Goal: Task Accomplishment & Management: Manage account settings

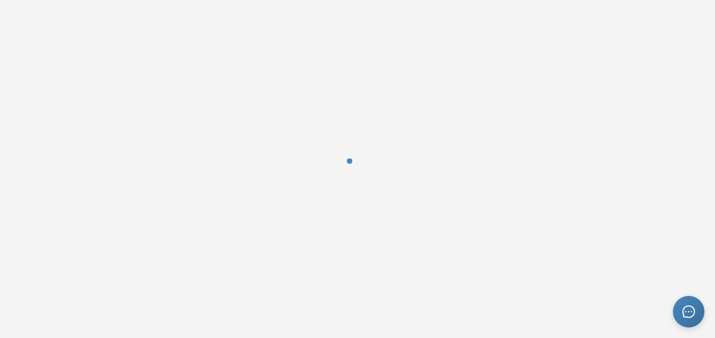
click at [359, 169] on div at bounding box center [357, 169] width 26 height 26
click at [360, 169] on div at bounding box center [357, 169] width 26 height 26
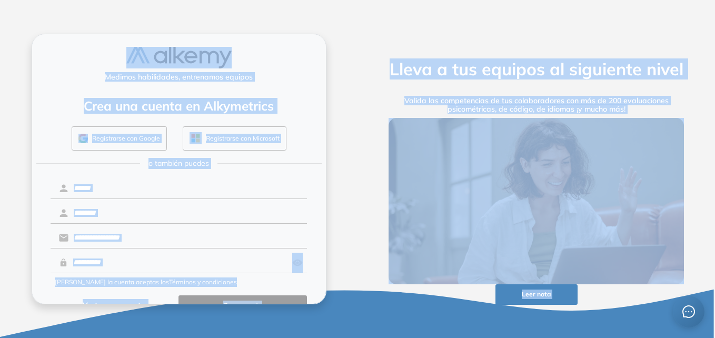
click at [149, 167] on span "o también puedes" at bounding box center [179, 163] width 61 height 11
click at [201, 147] on button "Registrarse con Microsoft" at bounding box center [235, 138] width 104 height 24
click at [298, 174] on div "Medimos habilidades, entrenamos equipos Crea una cuenta en Alkymetrics Registra…" at bounding box center [179, 169] width 295 height 271
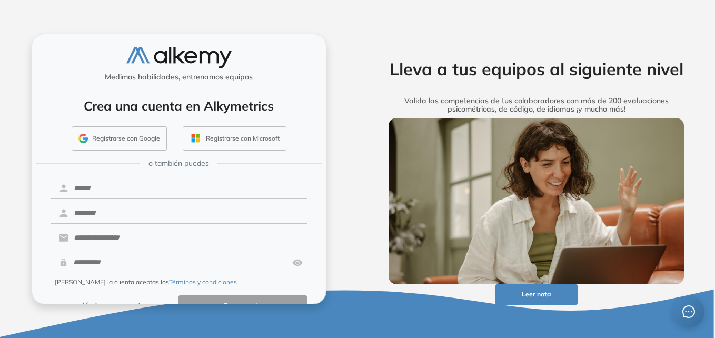
drag, startPoint x: 376, startPoint y: 160, endPoint x: 361, endPoint y: 164, distance: 15.0
click at [376, 160] on div "Lleva a tus equipos al siguiente nivel Valida las competencias de tus colaborad…" at bounding box center [536, 169] width 337 height 271
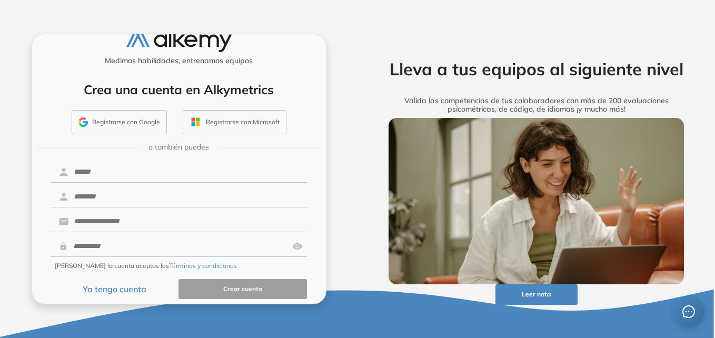
scroll to position [24, 0]
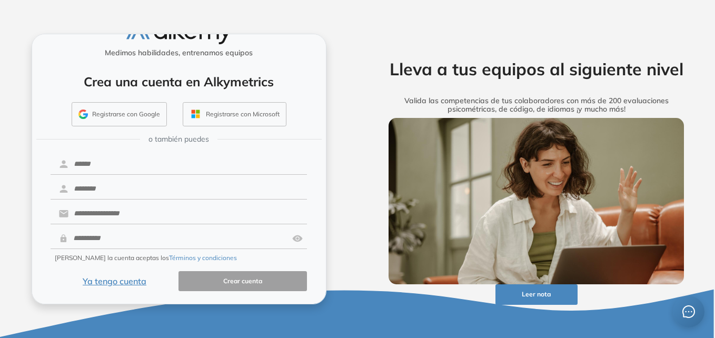
click at [136, 285] on button "Ya tengo cuenta" at bounding box center [115, 281] width 129 height 21
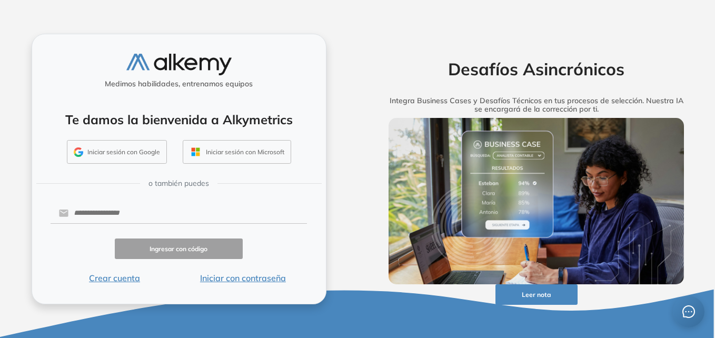
click at [137, 224] on div at bounding box center [179, 213] width 257 height 21
click at [136, 215] on input "text" at bounding box center [187, 213] width 239 height 20
type input "**********"
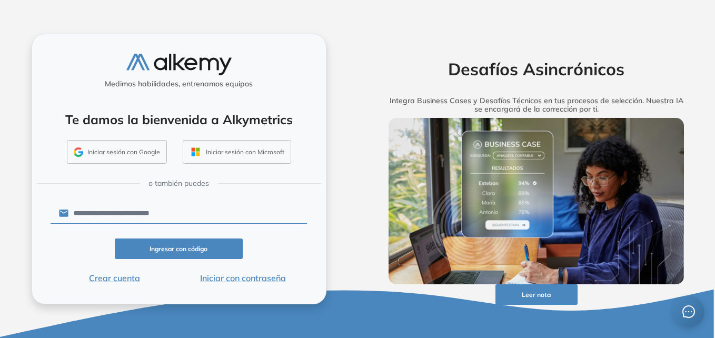
click at [184, 255] on button "Ingresar con código" at bounding box center [179, 249] width 129 height 21
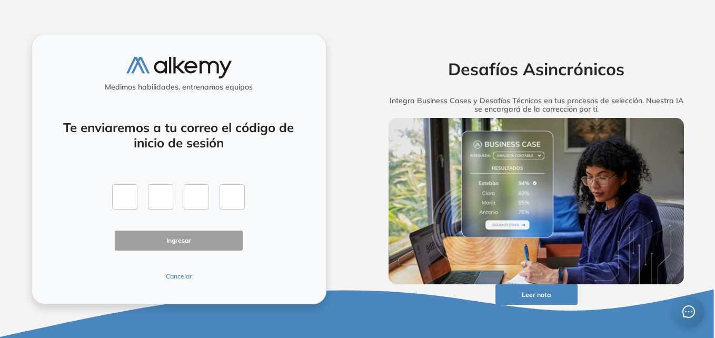
click at [183, 277] on button "Cancelar" at bounding box center [179, 276] width 129 height 9
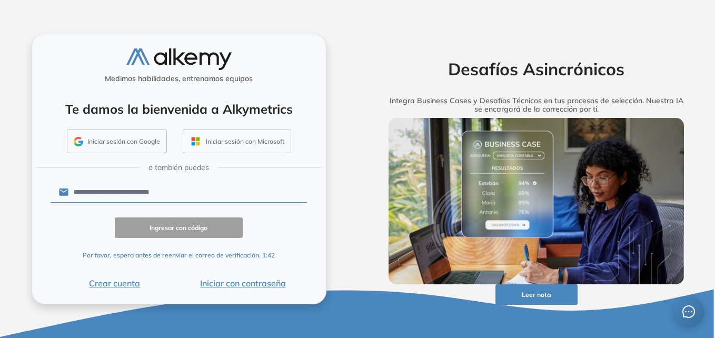
click at [133, 288] on button "Crear cuenta" at bounding box center [115, 283] width 129 height 13
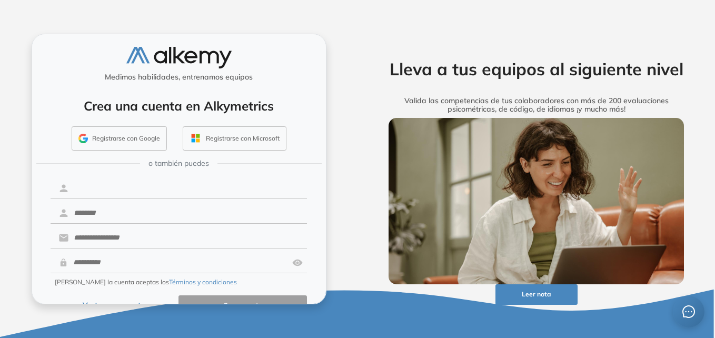
click at [145, 185] on input "text" at bounding box center [187, 189] width 239 height 20
type input "*******"
type input "******"
type input "**********"
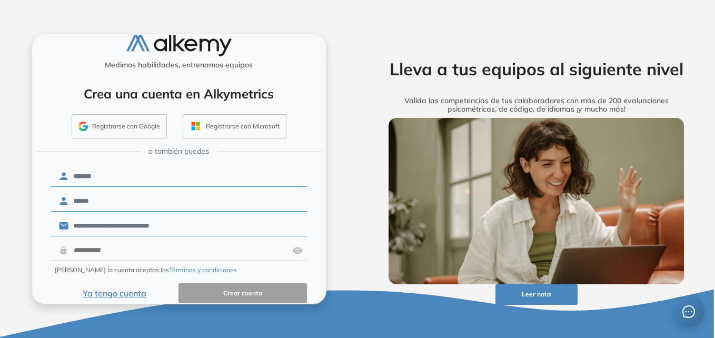
scroll to position [24, 0]
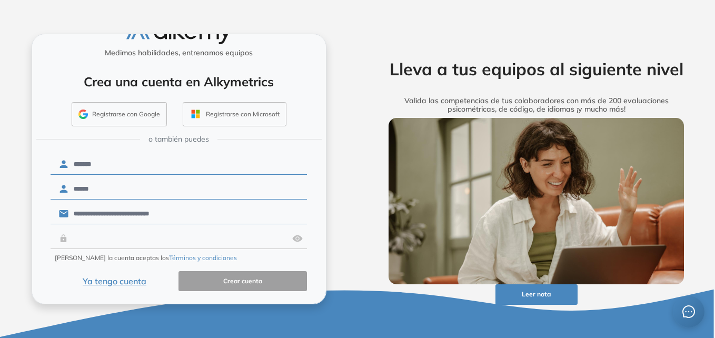
click at [144, 244] on input "text" at bounding box center [178, 239] width 221 height 20
click at [294, 245] on img at bounding box center [297, 239] width 11 height 20
click at [183, 259] on button "Términos y condiciones" at bounding box center [203, 257] width 68 height 9
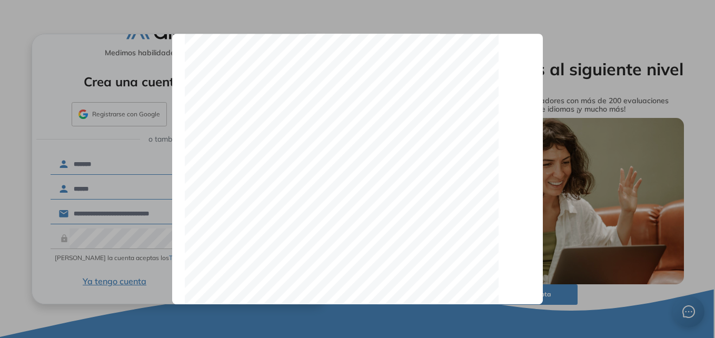
scroll to position [3358, 0]
click at [219, 272] on button "Atrás" at bounding box center [205, 277] width 41 height 21
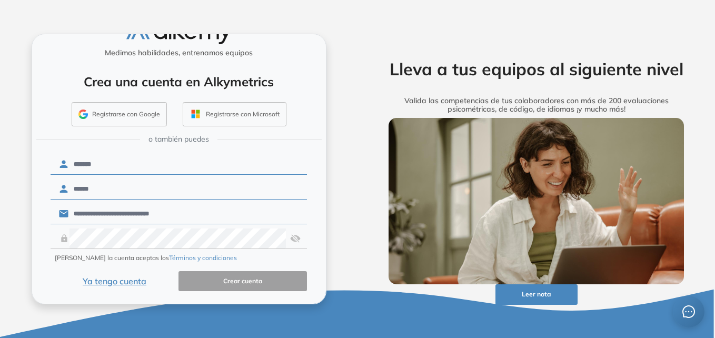
click at [208, 264] on form "**********" at bounding box center [179, 222] width 257 height 140
click at [288, 246] on div at bounding box center [179, 239] width 257 height 21
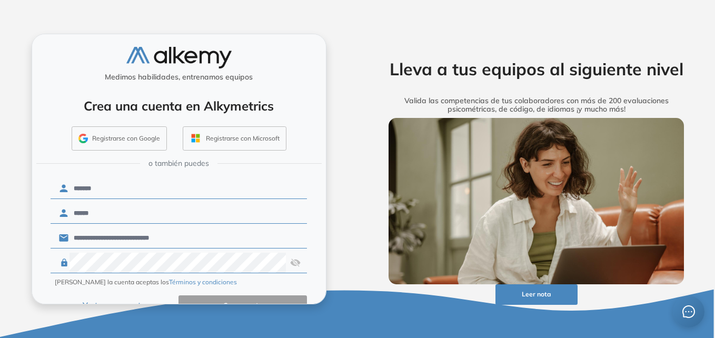
scroll to position [24, 0]
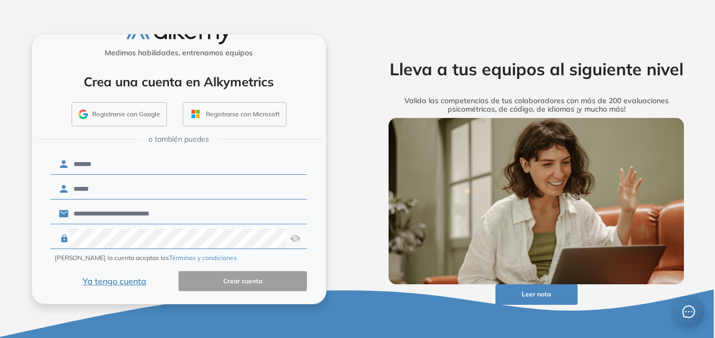
click at [119, 276] on button "Ya tengo cuenta" at bounding box center [115, 281] width 129 height 21
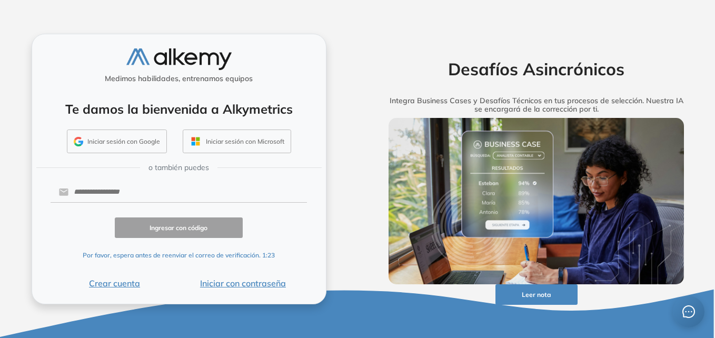
click at [233, 213] on form "Ingresar con código Por favor, espera antes de reenviar el correo de verificaci…" at bounding box center [179, 235] width 257 height 110
click at [210, 283] on button "Iniciar con contraseña" at bounding box center [243, 283] width 129 height 13
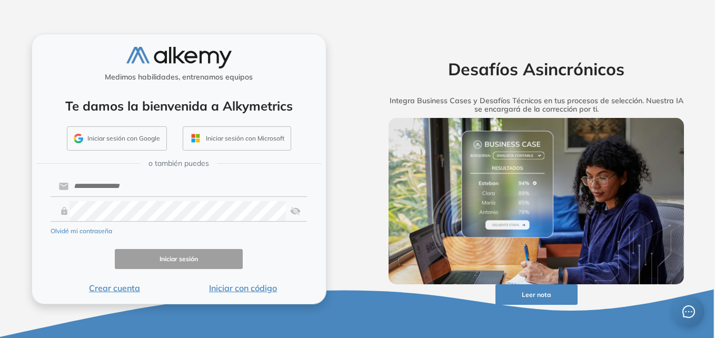
click at [132, 286] on button "Crear cuenta" at bounding box center [115, 288] width 129 height 13
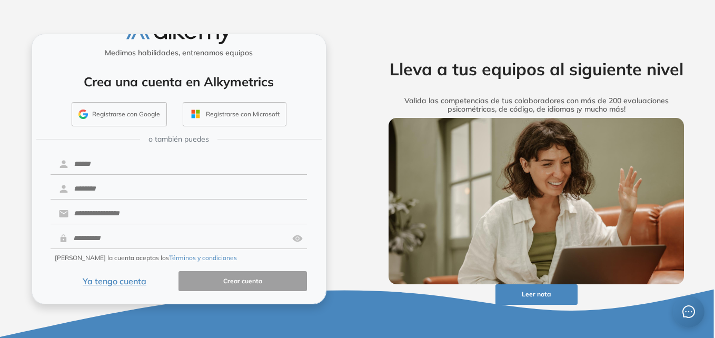
click at [131, 277] on button "Ya tengo cuenta" at bounding box center [115, 281] width 129 height 21
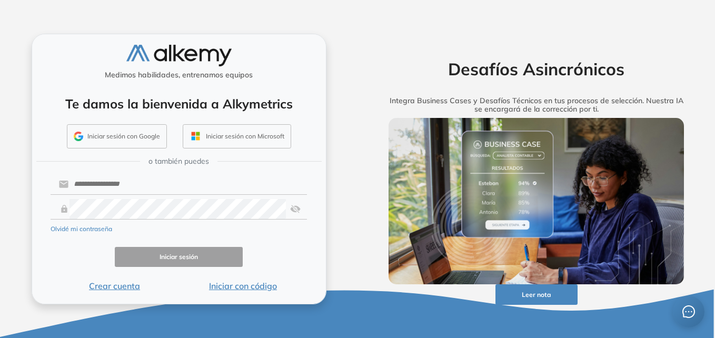
scroll to position [3, 0]
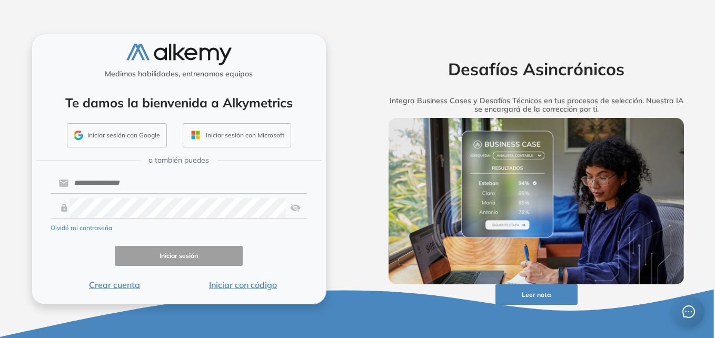
click at [239, 287] on button "Iniciar con código" at bounding box center [243, 285] width 129 height 13
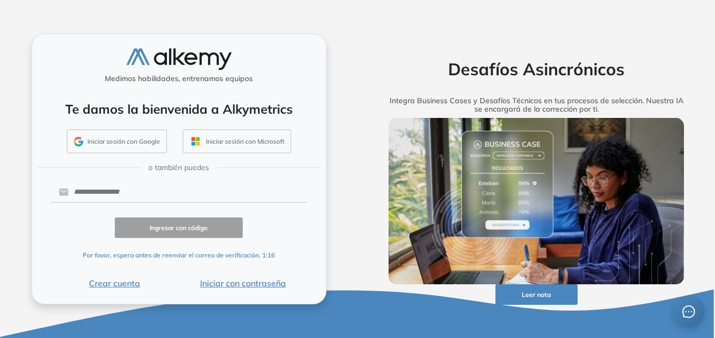
scroll to position [0, 0]
drag, startPoint x: 122, startPoint y: 194, endPoint x: 126, endPoint y: 201, distance: 7.8
click at [122, 194] on input "text" at bounding box center [187, 192] width 239 height 20
type input "**********"
click at [208, 241] on div "Ingresar con código Por favor, espera antes de reenviar el correo de verificaci…" at bounding box center [179, 241] width 257 height 47
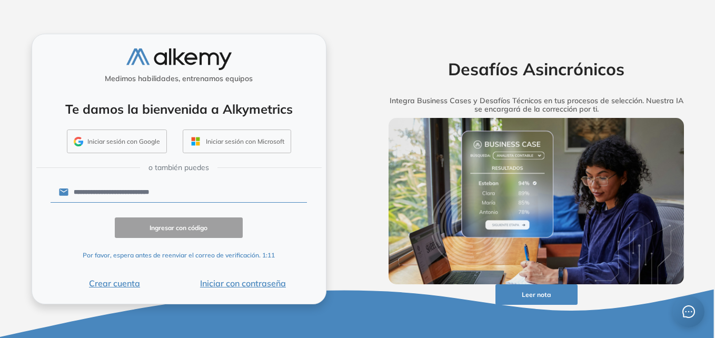
click at [103, 169] on div "o también puedes" at bounding box center [178, 167] width 285 height 17
click at [254, 253] on p "Por favor, espera antes de reenviar el correo de verificación. 1:10" at bounding box center [179, 255] width 192 height 9
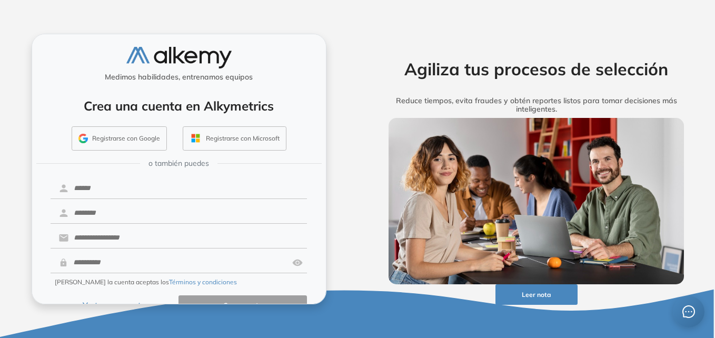
scroll to position [24, 0]
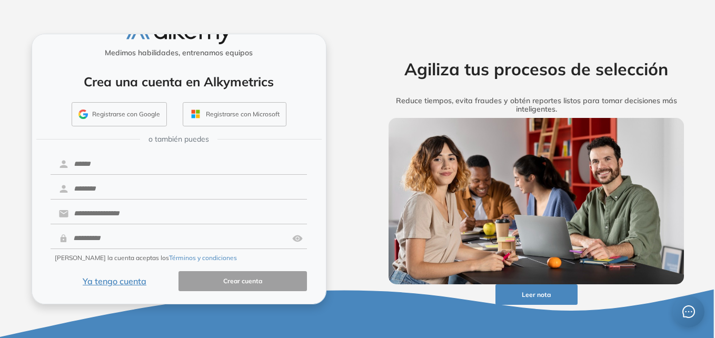
click at [131, 285] on button "Ya tengo cuenta" at bounding box center [115, 281] width 129 height 21
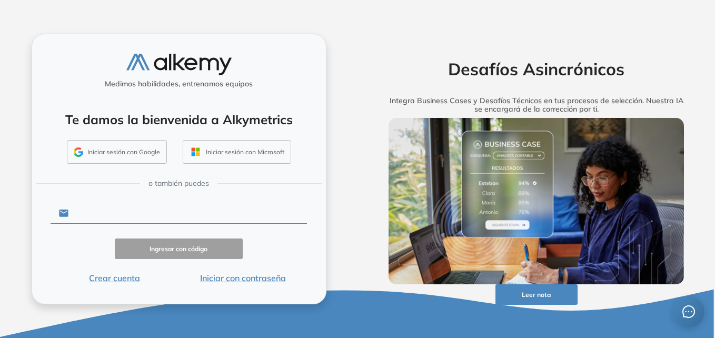
click at [137, 203] on input "text" at bounding box center [187, 213] width 239 height 20
type input "**********"
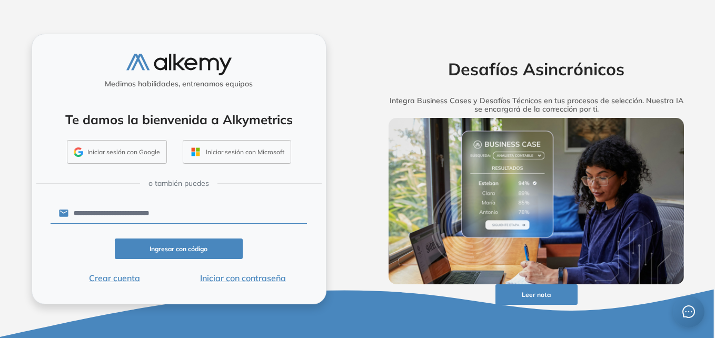
click at [182, 252] on button "Ingresar con código" at bounding box center [179, 249] width 129 height 21
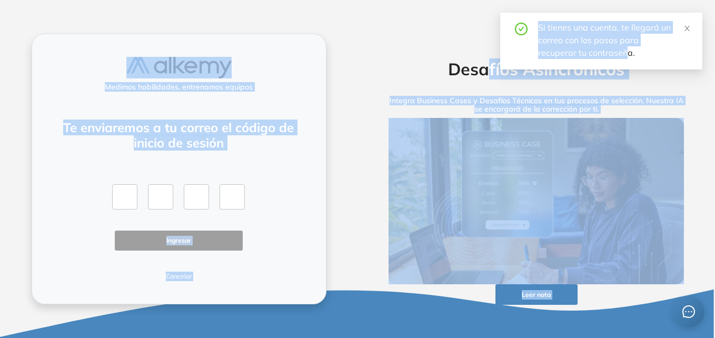
drag, startPoint x: 615, startPoint y: 55, endPoint x: 490, endPoint y: 24, distance: 128.1
click at [490, 24] on body "Desafíos Asincrónicos Integra Business Cases y Desafíos Técnicos en tus proceso…" at bounding box center [357, 169] width 715 height 338
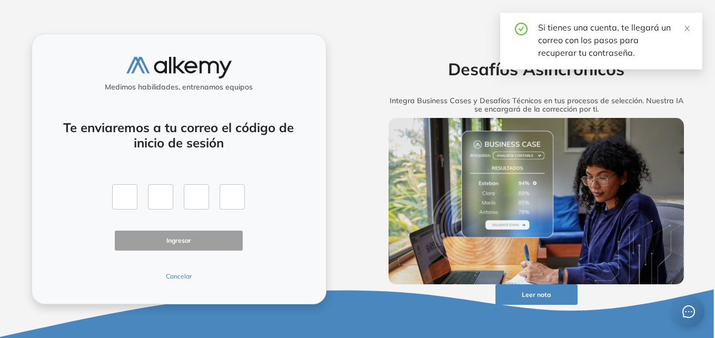
drag, startPoint x: 490, startPoint y: 24, endPoint x: 389, endPoint y: 25, distance: 101.1
click at [389, 25] on div "Desafíos Asincrónicos Integra Business Cases y Desafíos Técnicos en tus proceso…" at bounding box center [537, 169] width 358 height 338
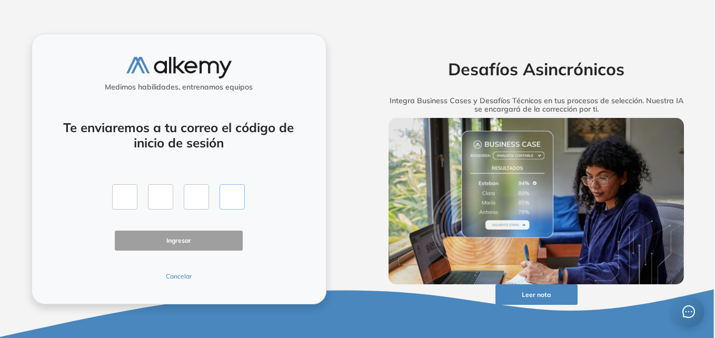
paste input "*"
type input "*"
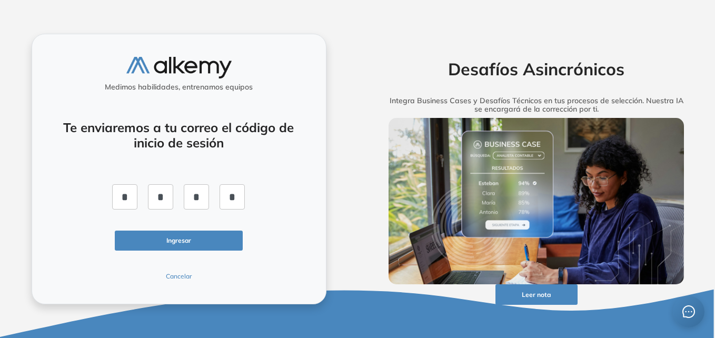
click at [197, 232] on button "Ingresar" at bounding box center [179, 241] width 129 height 21
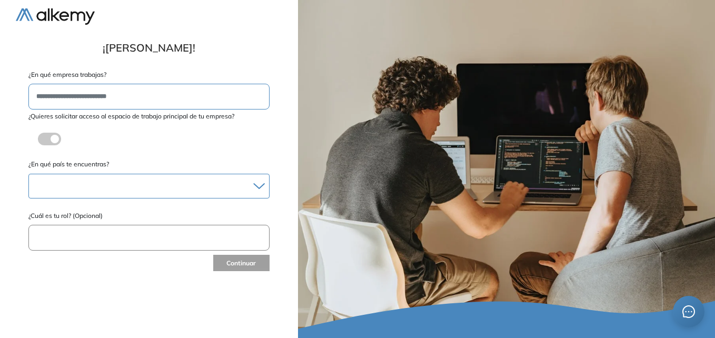
click at [116, 180] on div at bounding box center [149, 186] width 240 height 15
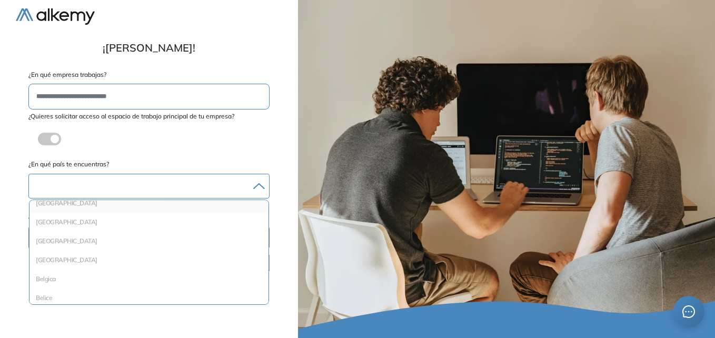
scroll to position [53, 0]
click at [57, 221] on li "[GEOGRAPHIC_DATA]" at bounding box center [149, 218] width 231 height 11
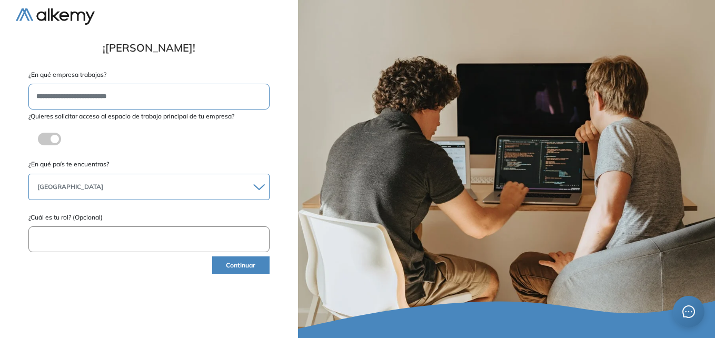
click at [111, 239] on input "text" at bounding box center [148, 239] width 241 height 26
type input "**********"
click at [236, 276] on div "**********" at bounding box center [149, 168] width 267 height 321
click at [238, 267] on button "Continuar" at bounding box center [240, 265] width 57 height 17
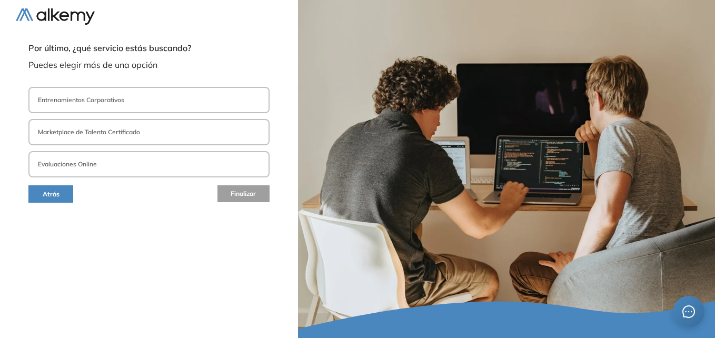
click at [125, 169] on button "Evaluaciones Online" at bounding box center [148, 164] width 241 height 26
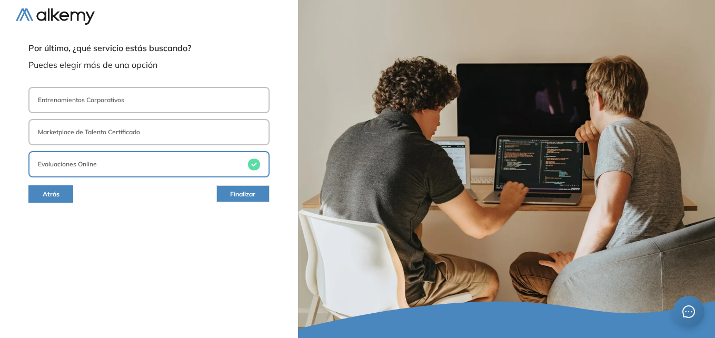
click at [251, 196] on span "Finalizar" at bounding box center [242, 195] width 25 height 10
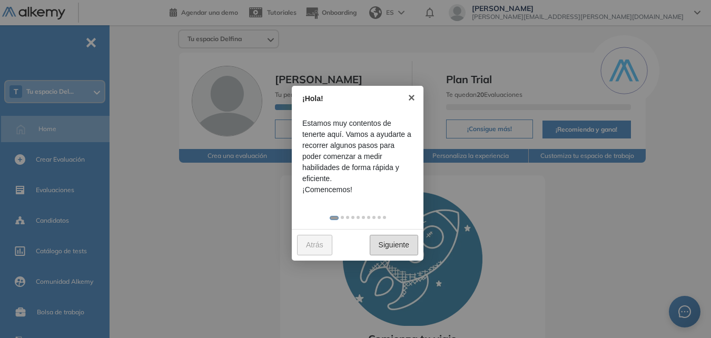
click at [387, 250] on link "Siguiente" at bounding box center [394, 245] width 48 height 21
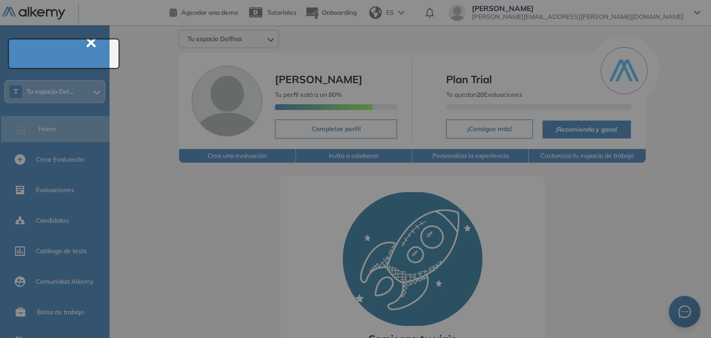
scroll to position [38, 0]
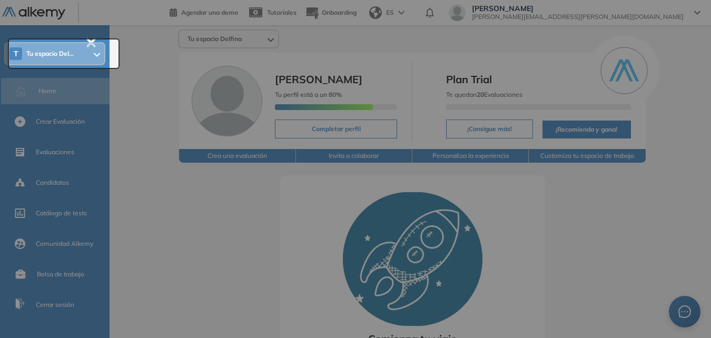
click at [387, 250] on div at bounding box center [355, 169] width 711 height 338
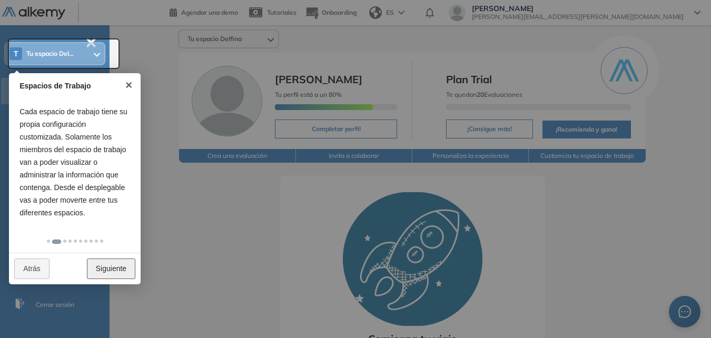
click at [103, 263] on link "Siguiente" at bounding box center [111, 269] width 48 height 21
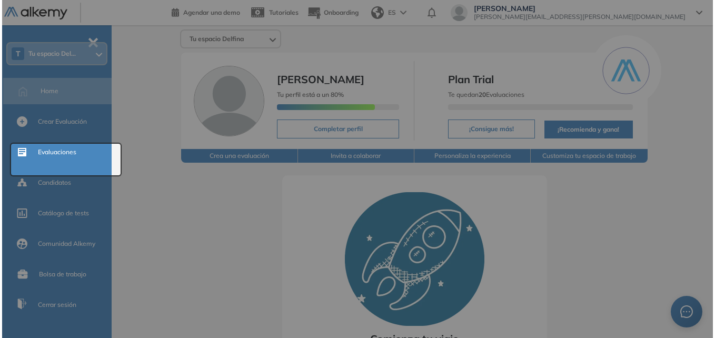
scroll to position [0, 0]
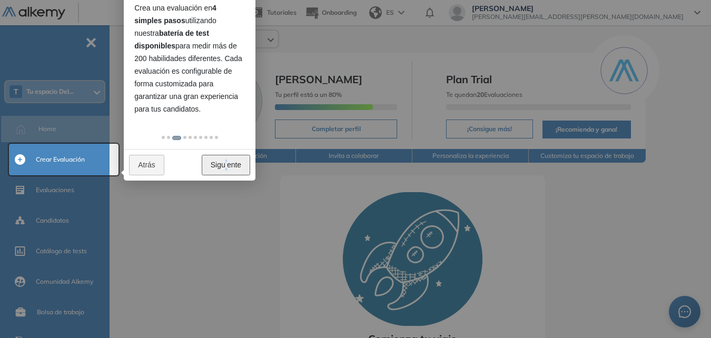
click at [226, 167] on link "Siguiente" at bounding box center [226, 165] width 48 height 21
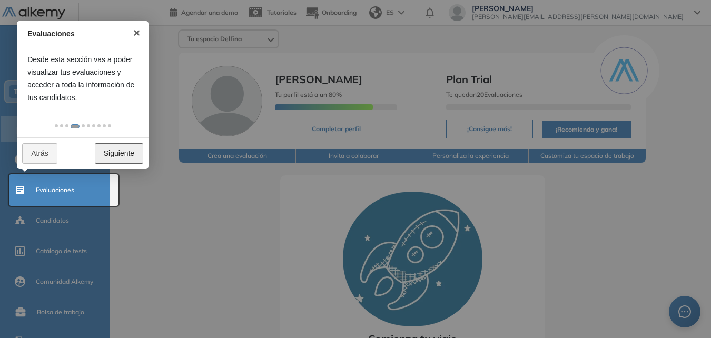
click at [112, 150] on link "Siguiente" at bounding box center [119, 153] width 48 height 21
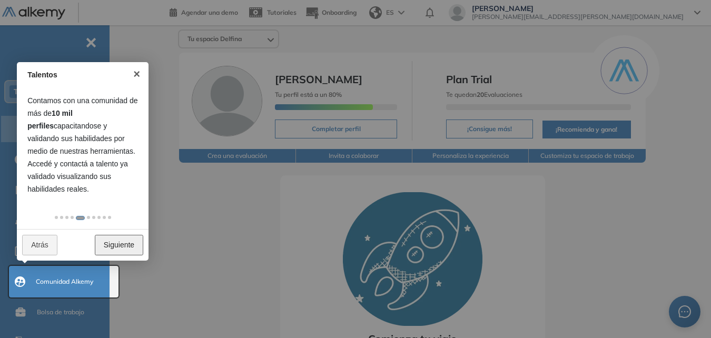
click at [120, 244] on link "Siguiente" at bounding box center [119, 245] width 48 height 21
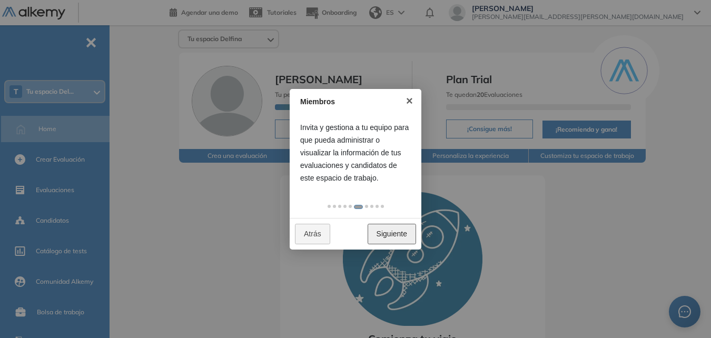
click at [378, 240] on link "Siguiente" at bounding box center [392, 234] width 48 height 21
click at [405, 237] on link "Siguiente" at bounding box center [392, 234] width 48 height 21
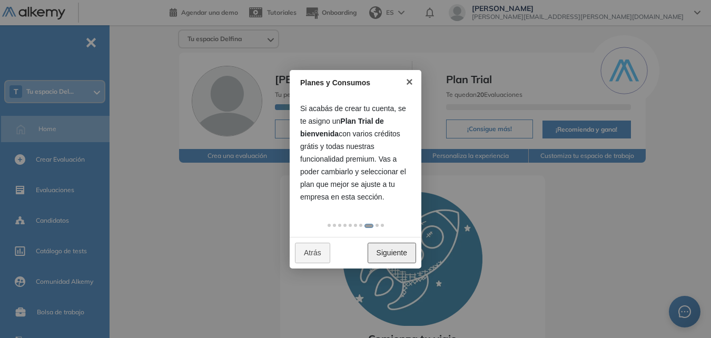
click at [405, 257] on link "Siguiente" at bounding box center [392, 253] width 48 height 21
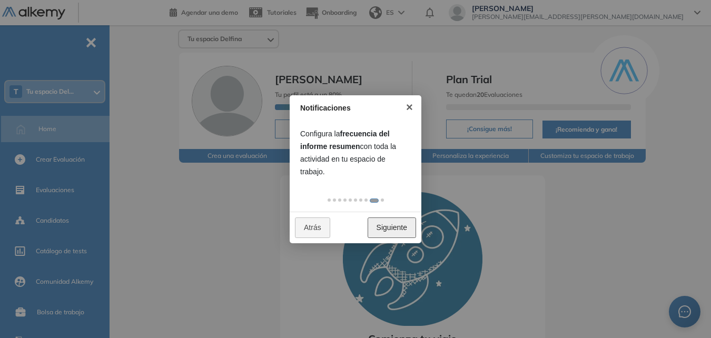
click at [406, 233] on link "Siguiente" at bounding box center [392, 228] width 48 height 21
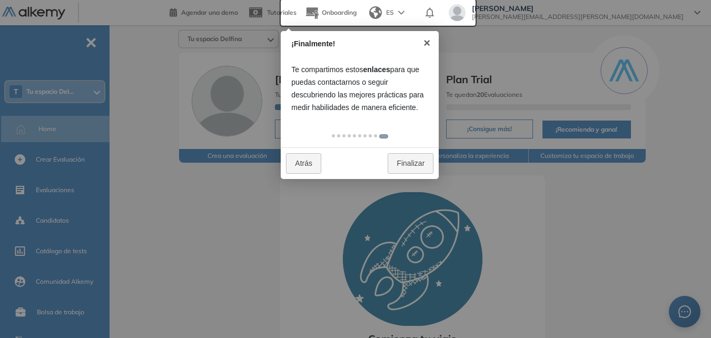
drag, startPoint x: 407, startPoint y: 179, endPoint x: 405, endPoint y: 173, distance: 6.4
click at [408, 179] on div at bounding box center [355, 169] width 711 height 338
click at [407, 168] on link "Finalizar" at bounding box center [411, 163] width 46 height 21
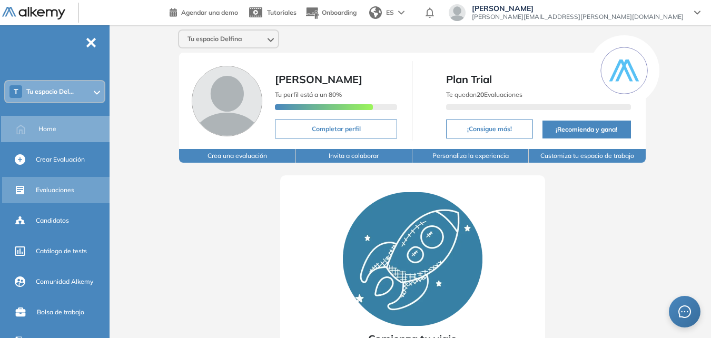
click at [69, 189] on span "Evaluaciones" at bounding box center [55, 189] width 38 height 9
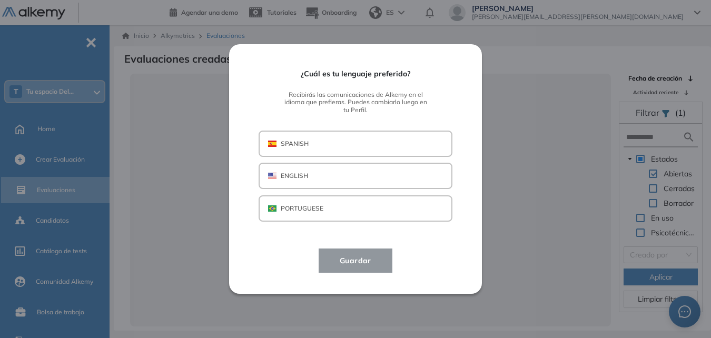
click at [344, 134] on button "SPANISH" at bounding box center [356, 144] width 194 height 26
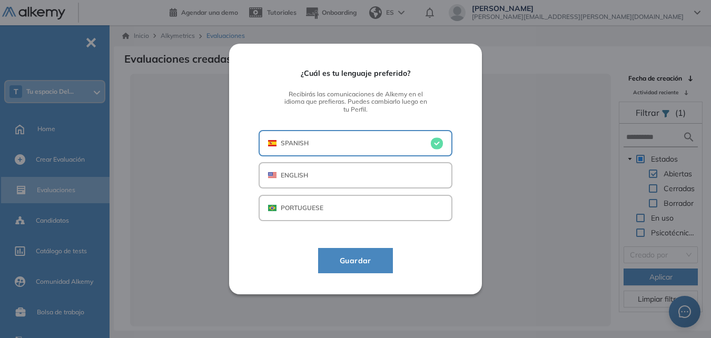
drag, startPoint x: 380, startPoint y: 269, endPoint x: 368, endPoint y: 265, distance: 12.5
click at [380, 269] on button "Guardar" at bounding box center [355, 260] width 75 height 25
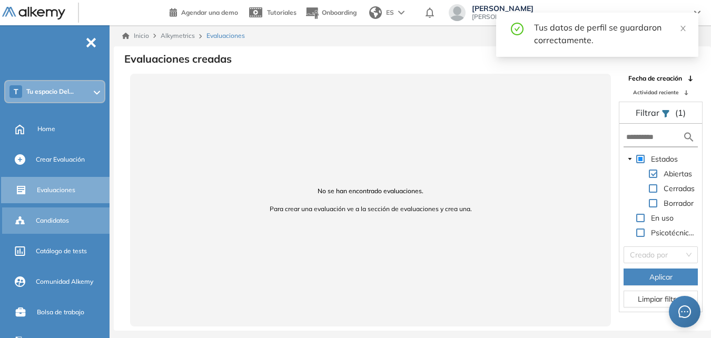
click at [41, 213] on div "Candidatos" at bounding box center [72, 221] width 72 height 18
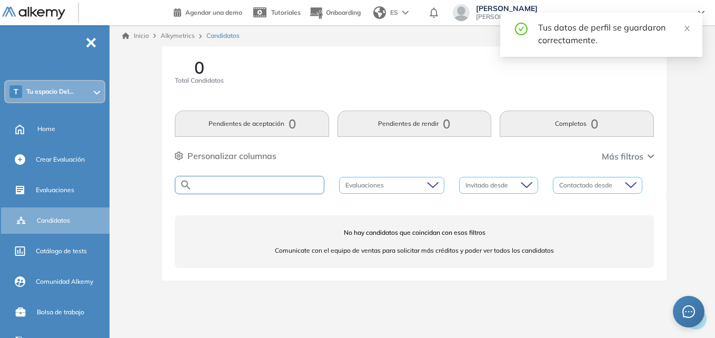
click at [259, 187] on input "text" at bounding box center [258, 185] width 132 height 8
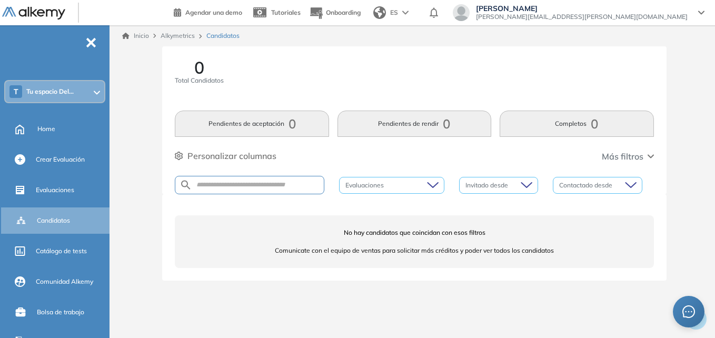
click at [169, 221] on div "No hay candidatos que coincidan con esos filtros Comunicate con el equipo de ve…" at bounding box center [414, 237] width 504 height 86
click at [63, 238] on ul "T Tu espacio Del... Home Crear Evaluación Evaluaciones Candidatos Catálogo de t…" at bounding box center [55, 199] width 110 height 314
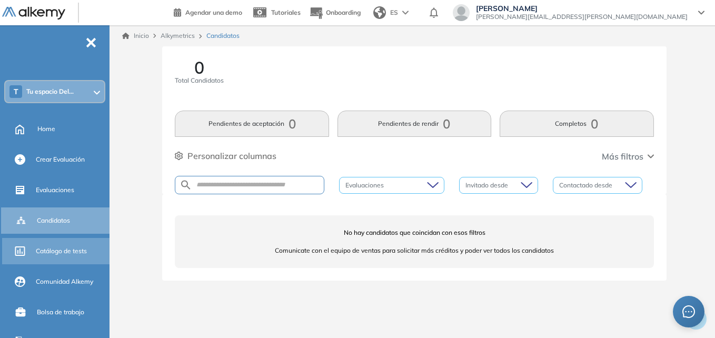
click at [63, 249] on span "Catálogo de tests" at bounding box center [61, 250] width 51 height 9
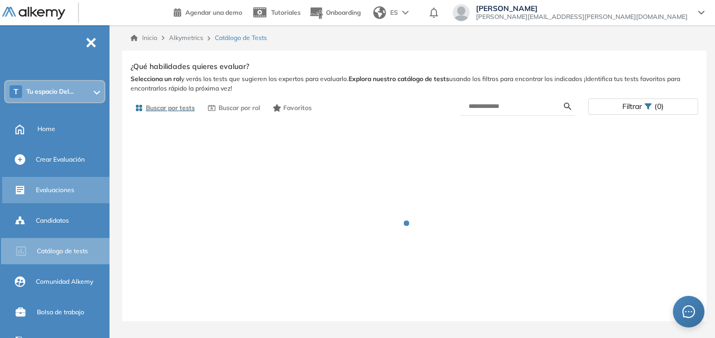
click at [70, 189] on span "Evaluaciones" at bounding box center [55, 189] width 38 height 9
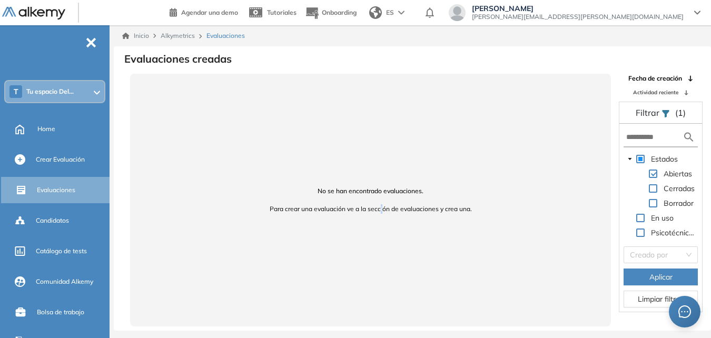
click at [382, 207] on span "Para crear una evaluación ve a la sección de evaluaciones y crea una." at bounding box center [371, 208] width 456 height 9
click at [640, 13] on div "Delfina Grassi [EMAIL_ADDRESS][PERSON_NAME][DOMAIN_NAME]" at bounding box center [578, 12] width 224 height 17
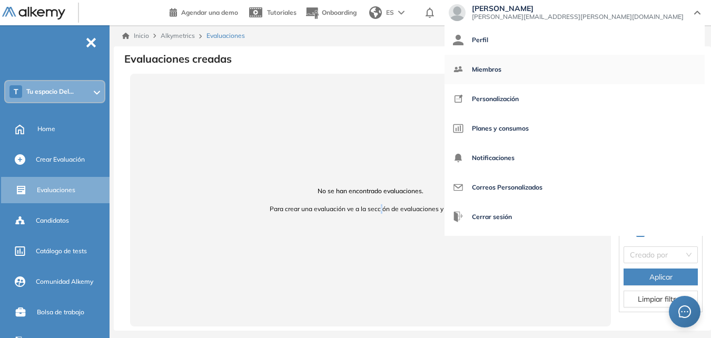
click at [623, 72] on link "Miembros" at bounding box center [574, 69] width 243 height 25
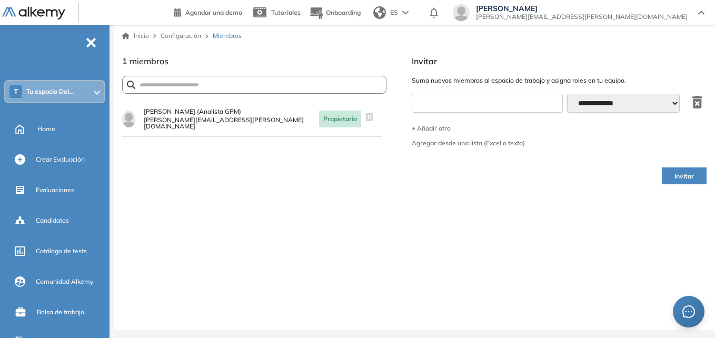
click at [419, 108] on input "text" at bounding box center [487, 103] width 151 height 19
click at [403, 145] on div "**********" at bounding box center [414, 192] width 585 height 275
click at [545, 100] on input "text" at bounding box center [487, 103] width 151 height 19
click at [600, 83] on span "Suma nuevos miembros al espacio de trabajo y asigna roles en tu equipo." at bounding box center [559, 80] width 295 height 9
drag, startPoint x: 600, startPoint y: 83, endPoint x: 539, endPoint y: 94, distance: 62.2
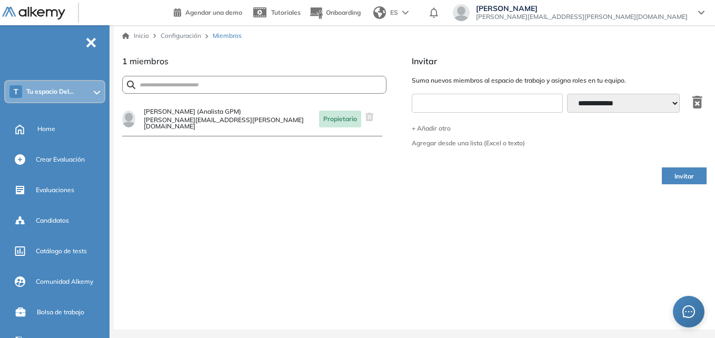
click at [539, 94] on input "text" at bounding box center [487, 103] width 151 height 19
click at [362, 215] on div "¿Estás seguro que quieres eliminar a este miembro? Cancelar Eliminar Delfina Gr…" at bounding box center [254, 216] width 264 height 228
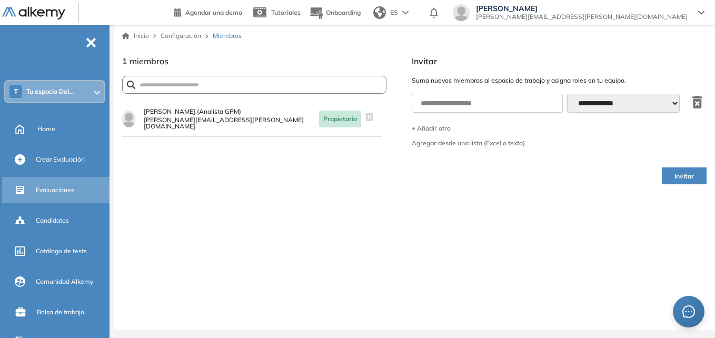
click at [66, 194] on span "Evaluaciones" at bounding box center [55, 189] width 38 height 9
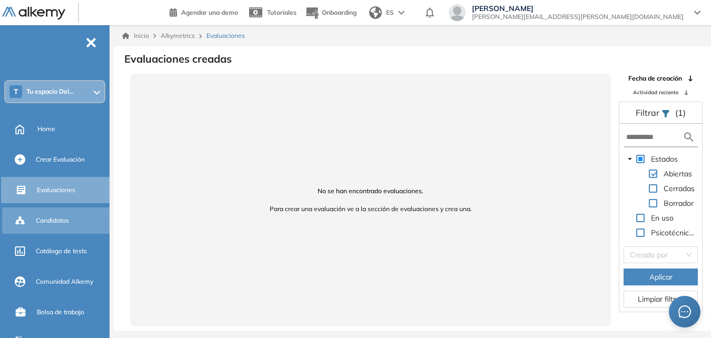
click at [62, 229] on div "Candidatos" at bounding box center [72, 221] width 72 height 18
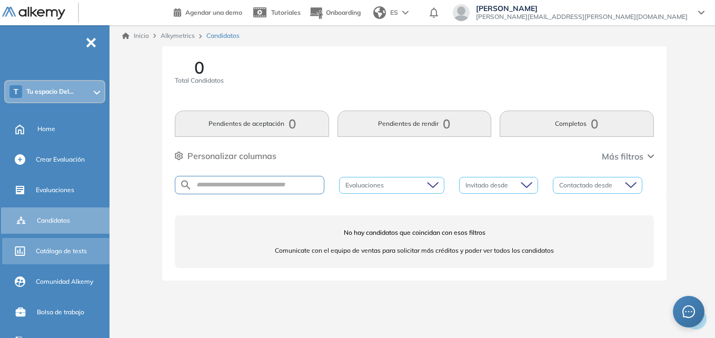
click at [68, 246] on span "Catálogo de tests" at bounding box center [61, 250] width 51 height 9
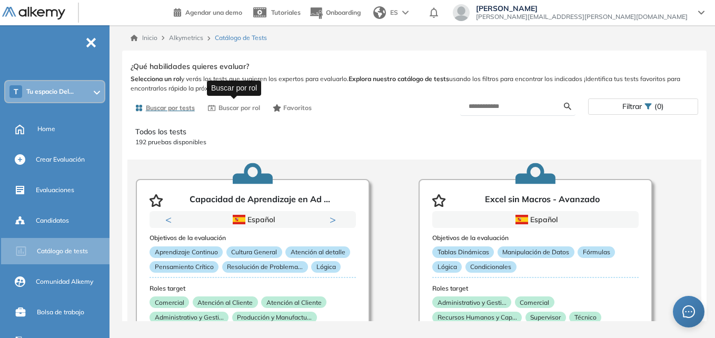
click at [230, 111] on span "Buscar por rol" at bounding box center [240, 107] width 42 height 9
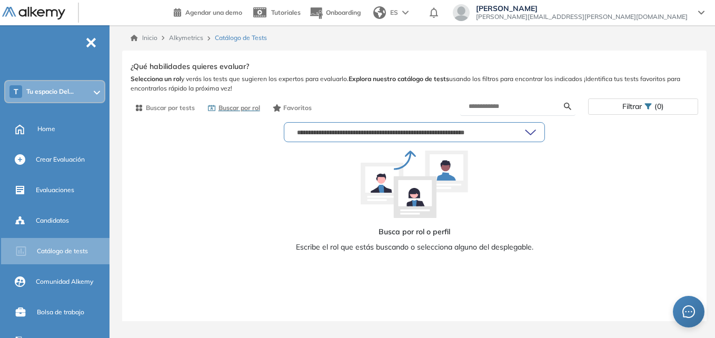
click at [373, 132] on input "text" at bounding box center [409, 132] width 232 height 8
click at [291, 109] on span "Favoritos" at bounding box center [297, 107] width 28 height 9
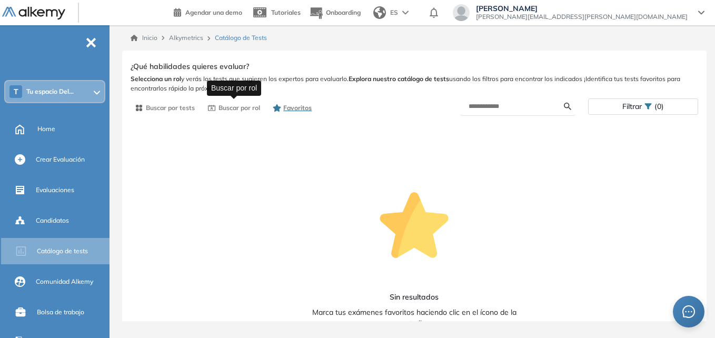
click at [246, 106] on span "Buscar por rol" at bounding box center [240, 107] width 42 height 9
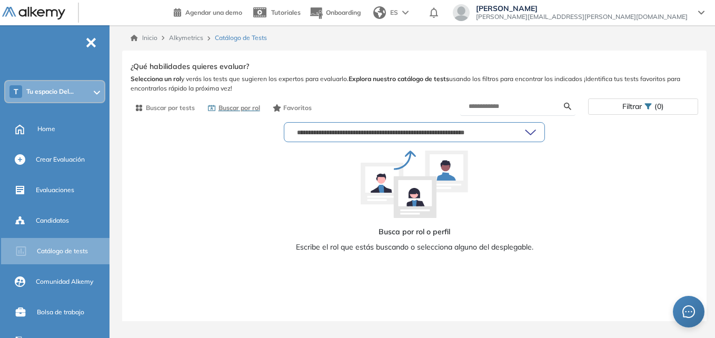
click at [326, 130] on input "text" at bounding box center [409, 132] width 232 height 8
click at [529, 135] on icon at bounding box center [530, 132] width 11 height 7
click at [486, 133] on input "text" at bounding box center [409, 132] width 232 height 8
click at [640, 111] on span "Filtrar" at bounding box center [632, 106] width 19 height 15
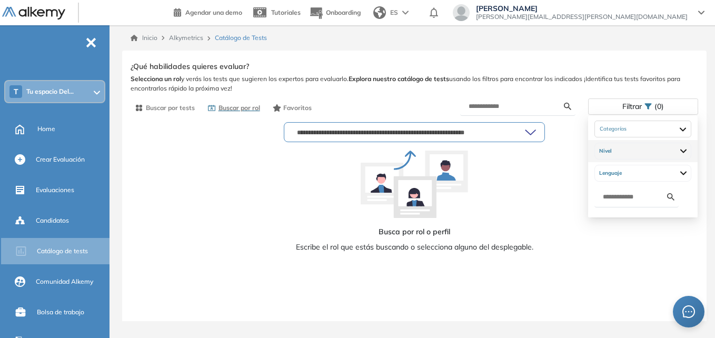
click at [639, 157] on div "Nivel" at bounding box center [643, 151] width 97 height 17
click at [639, 152] on div "Nivel" at bounding box center [643, 151] width 97 height 17
click at [643, 131] on div at bounding box center [643, 129] width 97 height 17
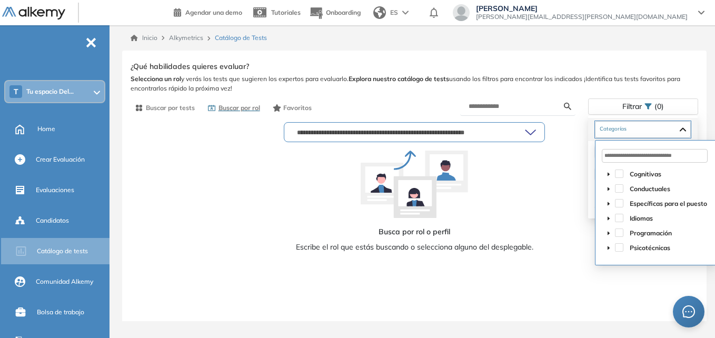
click at [624, 170] on div "Cognitivas" at bounding box center [656, 174] width 107 height 15
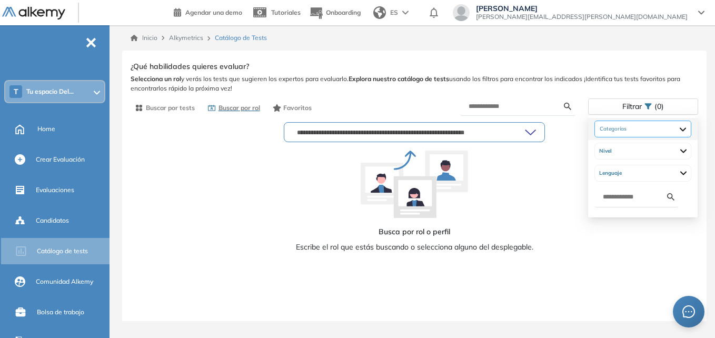
click at [630, 131] on div at bounding box center [643, 129] width 97 height 17
click at [267, 100] on div "Buscar por tests Buscar por rol Favoritos" at bounding box center [273, 108] width 284 height 18
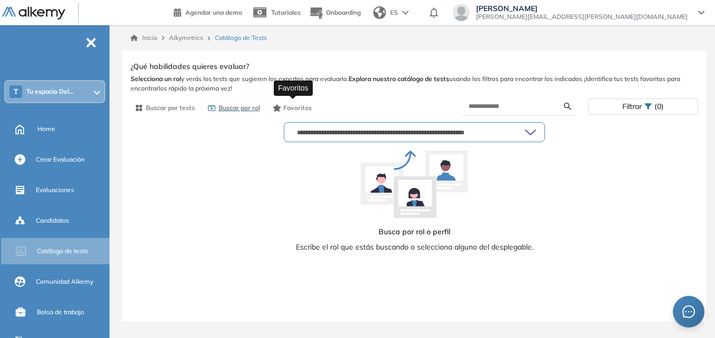
click at [284, 106] on span "Favoritos" at bounding box center [297, 107] width 28 height 9
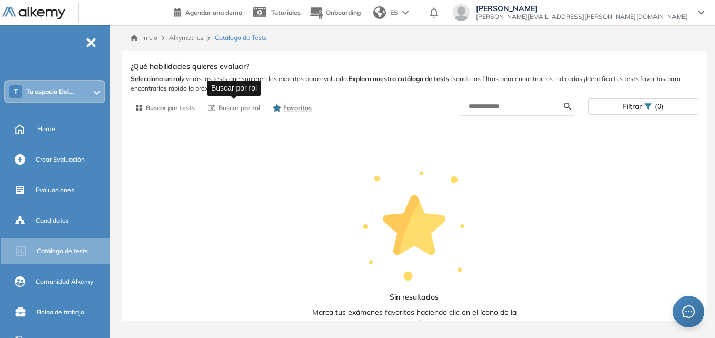
click at [232, 113] on button "Buscar por rol" at bounding box center [233, 108] width 61 height 18
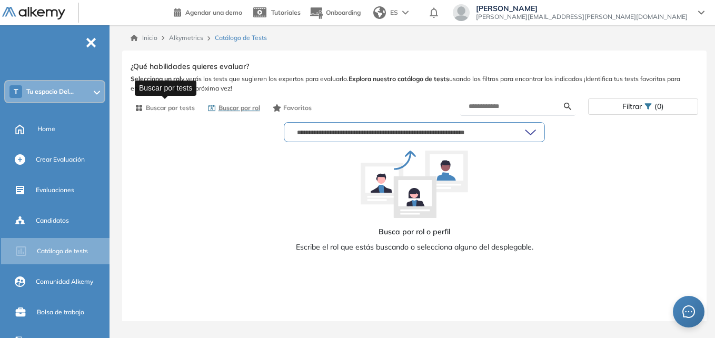
drag, startPoint x: 161, startPoint y: 111, endPoint x: 174, endPoint y: 116, distance: 14.4
click at [161, 110] on span "Buscar por tests" at bounding box center [170, 107] width 49 height 9
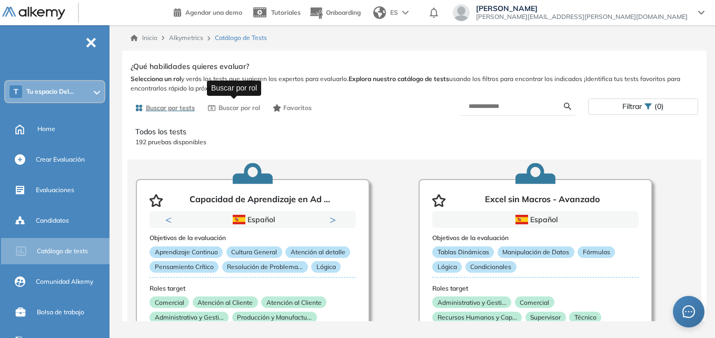
click at [208, 107] on icon "button" at bounding box center [211, 108] width 7 height 6
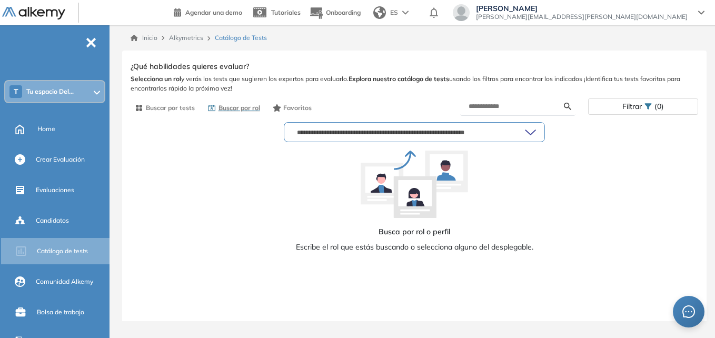
click at [28, 296] on ul "T Tu espacio Del... Home Crear Evaluación Evaluaciones Candidatos Catálogo de t…" at bounding box center [55, 199] width 110 height 314
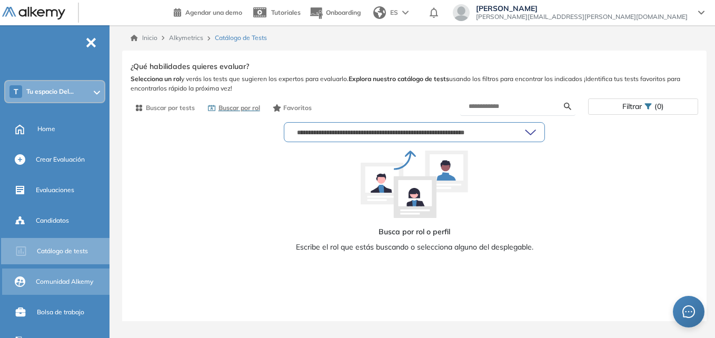
click at [41, 281] on span "Comunidad Alkemy" at bounding box center [64, 281] width 57 height 9
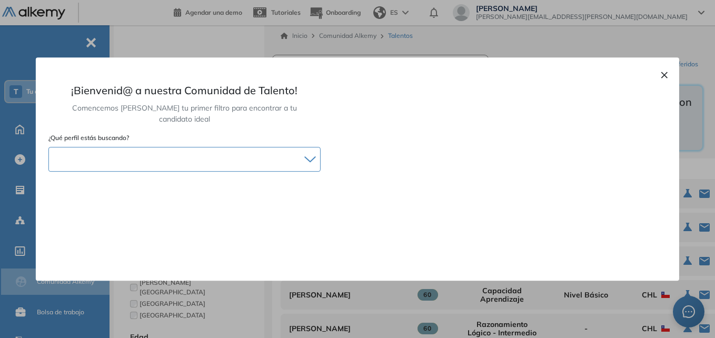
click at [162, 152] on div at bounding box center [184, 159] width 271 height 15
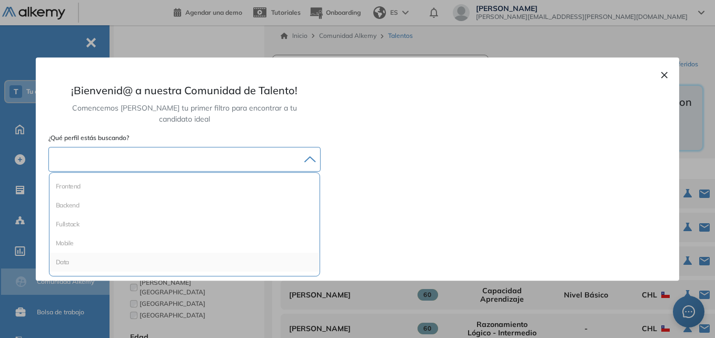
click at [87, 258] on div "Data" at bounding box center [185, 262] width 270 height 19
click at [77, 258] on li "Data" at bounding box center [185, 263] width 262 height 11
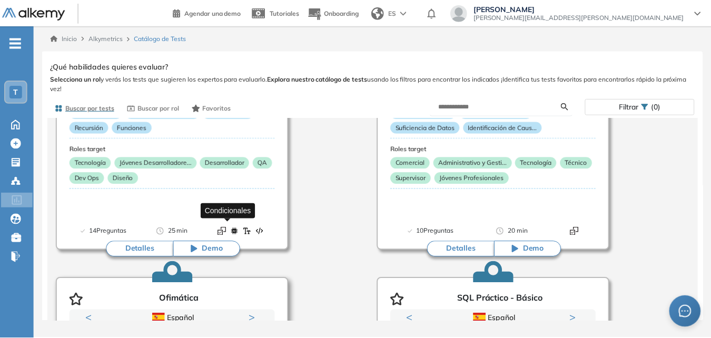
scroll to position [527, 0]
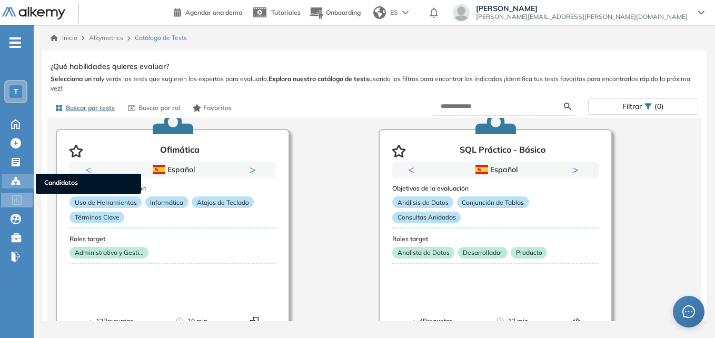
click at [13, 181] on icon at bounding box center [16, 181] width 11 height 11
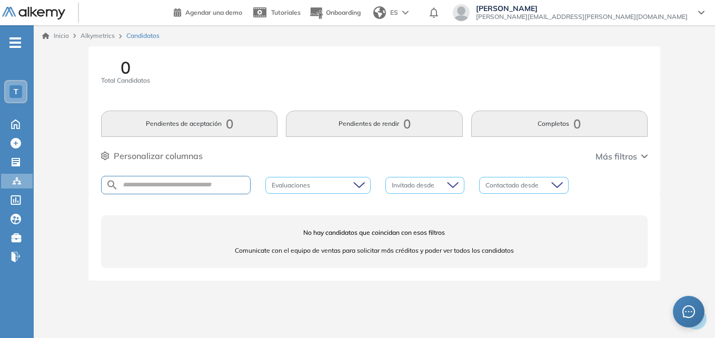
click at [255, 185] on div "Evaluaciones Invitado desde Contactado desde" at bounding box center [374, 185] width 547 height 18
click at [223, 174] on div "0 Total Candidatos Pendientes de aceptación 0 Pendientes de rendir 0 Completos …" at bounding box center [374, 120] width 572 height 148
click at [222, 179] on div at bounding box center [176, 185] width 150 height 18
click at [303, 177] on div "Evaluaciones" at bounding box center [317, 185] width 105 height 17
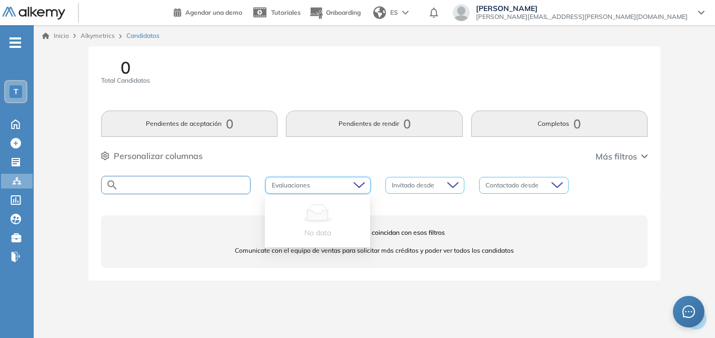
click at [207, 181] on input "text" at bounding box center [185, 185] width 132 height 8
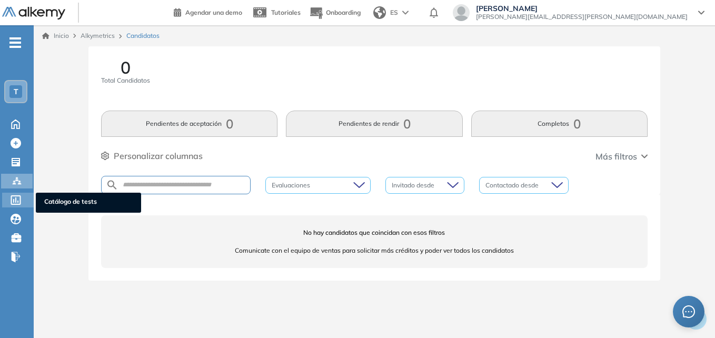
click at [21, 195] on icon at bounding box center [16, 199] width 11 height 9
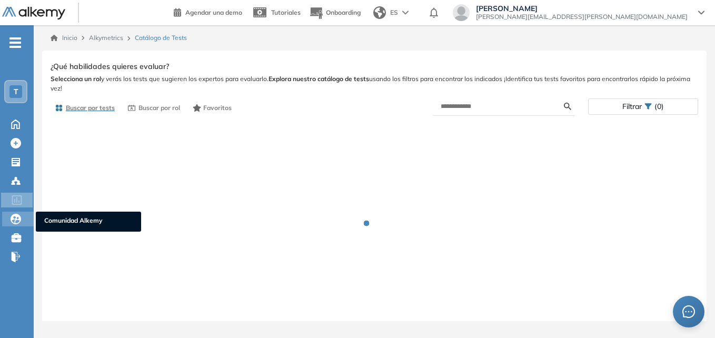
click at [14, 222] on icon at bounding box center [16, 219] width 11 height 11
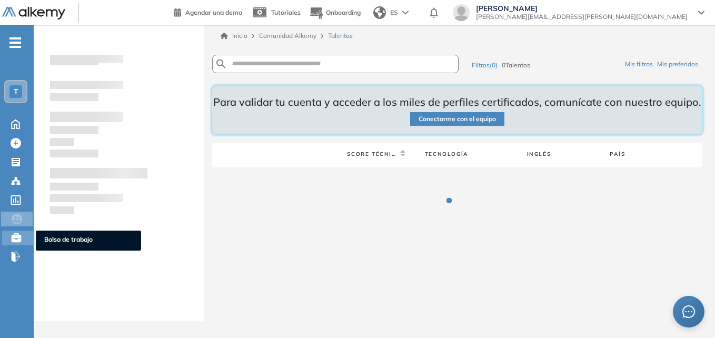
click at [18, 237] on icon at bounding box center [16, 237] width 9 height 9
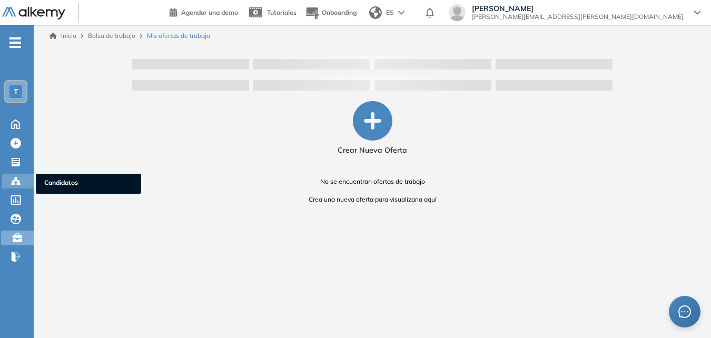
click at [17, 175] on div at bounding box center [17, 180] width 13 height 13
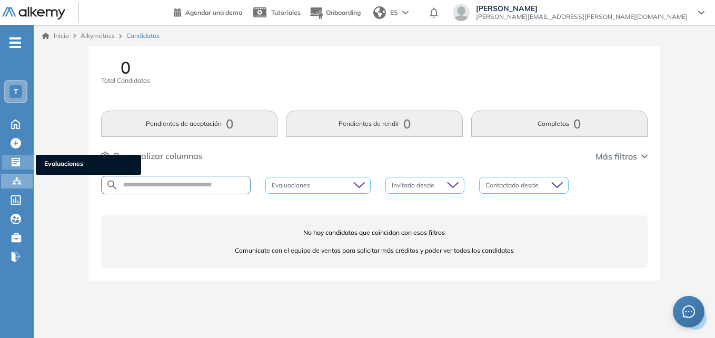
click at [12, 159] on icon at bounding box center [16, 162] width 11 height 11
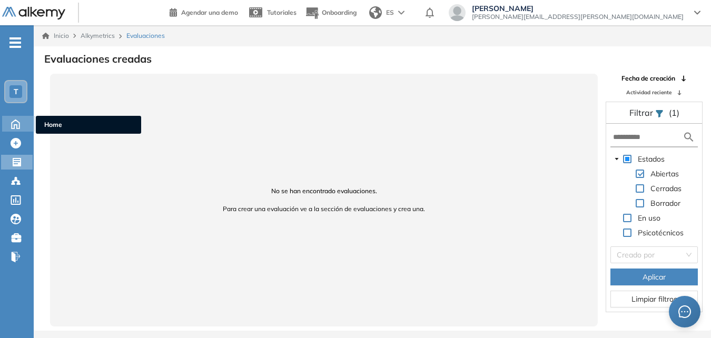
click at [26, 127] on div "Home Home" at bounding box center [18, 124] width 33 height 16
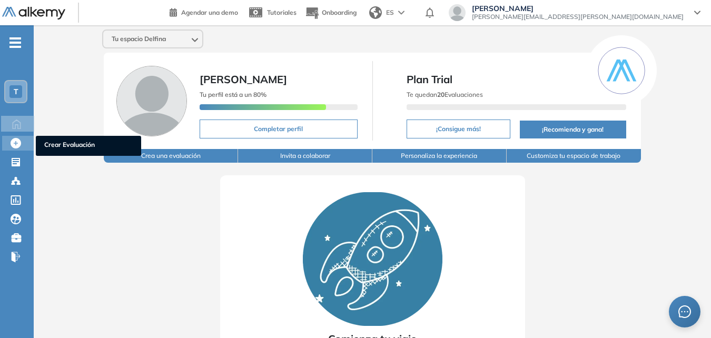
click at [14, 142] on icon at bounding box center [16, 143] width 11 height 11
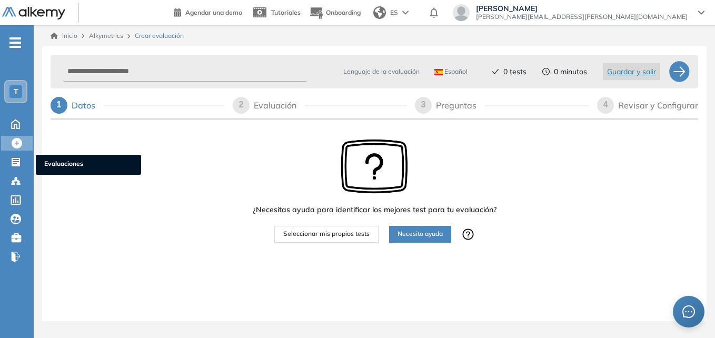
drag, startPoint x: 23, startPoint y: 162, endPoint x: 460, endPoint y: 47, distance: 452.0
click at [24, 162] on div "Evaluaciones Evaluaciones" at bounding box center [18, 162] width 32 height 15
click at [0, 166] on html "Perfil Todos los espacios Todos los espacios T Home Home Alkymetrics Alkymetric…" at bounding box center [357, 169] width 715 height 338
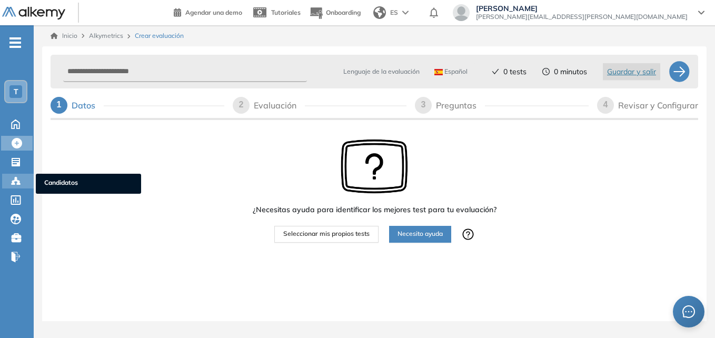
click at [8, 179] on div "Candidatos Candidatos" at bounding box center [18, 181] width 32 height 15
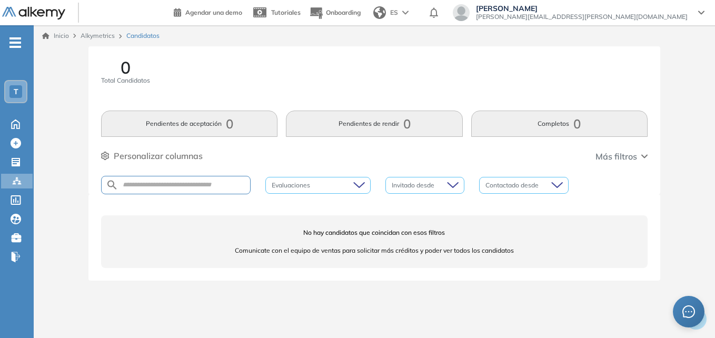
click at [257, 172] on div "0 Total Candidatos Pendientes de aceptación 0 Pendientes de rendir 0 Completos …" at bounding box center [374, 120] width 572 height 148
click at [242, 176] on div "0 Total Candidatos Pendientes de aceptación 0 Pendientes de rendir 0 Completos …" at bounding box center [374, 120] width 572 height 148
click at [240, 184] on input "text" at bounding box center [185, 185] width 132 height 8
click at [113, 207] on div "No hay candidatos que coincidan con esos filtros Comunicate con el equipo de ve…" at bounding box center [374, 237] width 572 height 86
click at [200, 184] on input "text" at bounding box center [185, 185] width 132 height 8
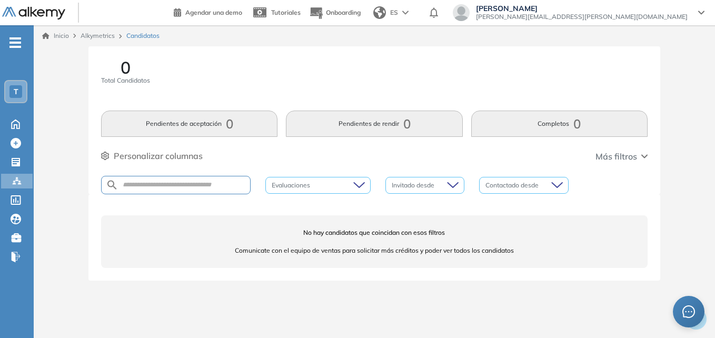
click at [243, 169] on div "0 Total Candidatos Pendientes de aceptación 0 Pendientes de rendir 0 Completos …" at bounding box center [374, 120] width 572 height 148
click at [330, 189] on div at bounding box center [313, 185] width 90 height 13
click at [357, 182] on div at bounding box center [313, 185] width 90 height 13
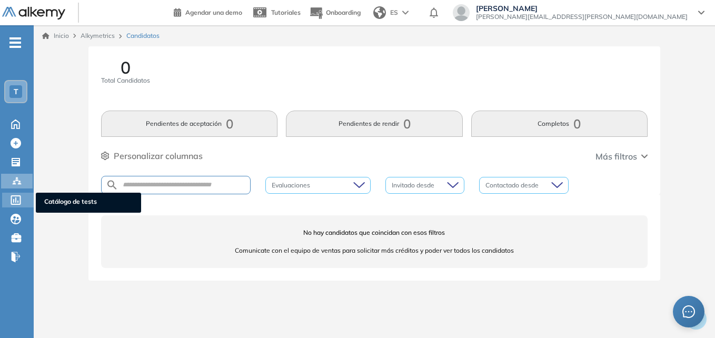
click at [22, 202] on div at bounding box center [17, 199] width 13 height 13
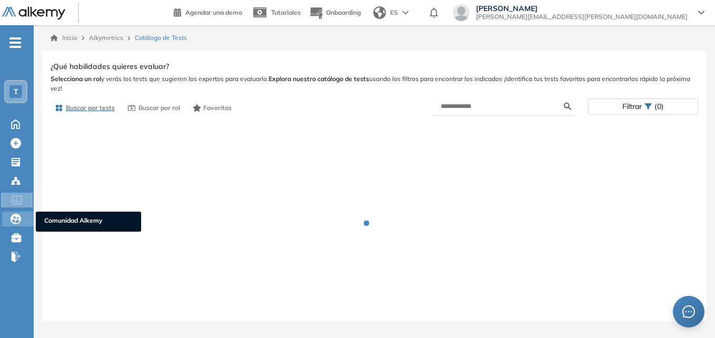
click at [13, 214] on icon at bounding box center [16, 219] width 11 height 11
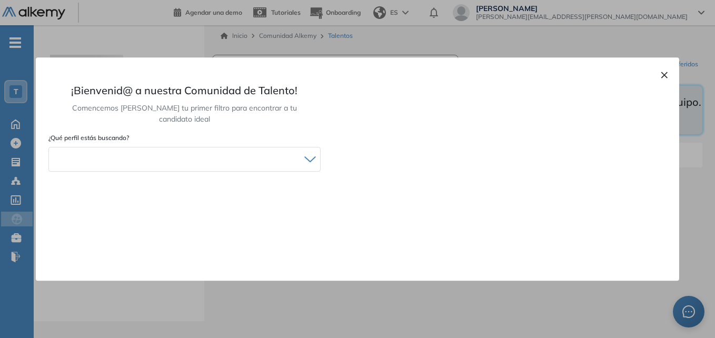
click at [41, 113] on div "¡Bienvenid@ a nuestra Comunidad [PERSON_NAME]! Comencemos [PERSON_NAME] tu prim…" at bounding box center [185, 168] width 298 height 223
click at [17, 130] on div at bounding box center [357, 169] width 715 height 338
click at [669, 82] on div "× ¡Bienvenid@ a nuestra Comunidad [PERSON_NAME]! Comencemos [PERSON_NAME] tu pr…" at bounding box center [358, 168] width 644 height 223
click at [663, 74] on button "×" at bounding box center [664, 74] width 8 height 13
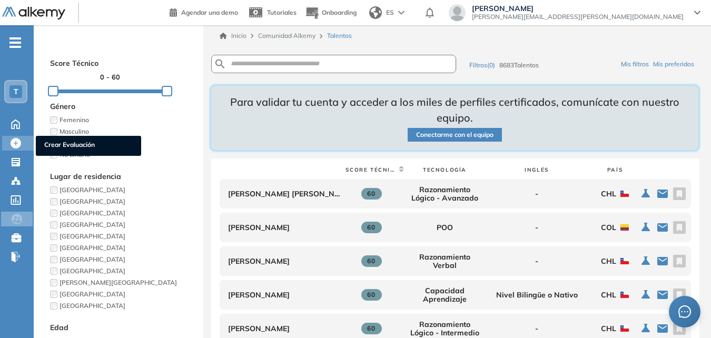
click at [21, 146] on icon at bounding box center [16, 143] width 11 height 11
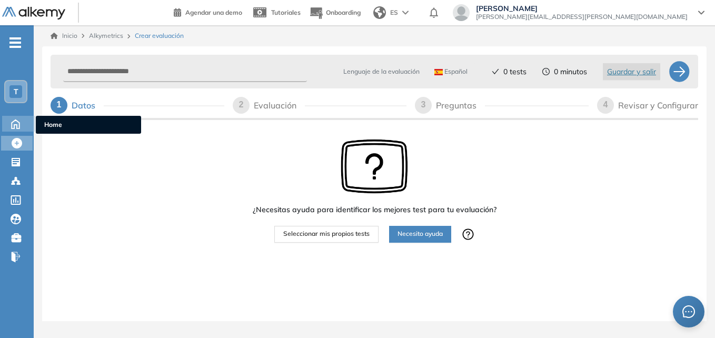
click at [6, 130] on div "Home Home" at bounding box center [18, 124] width 33 height 16
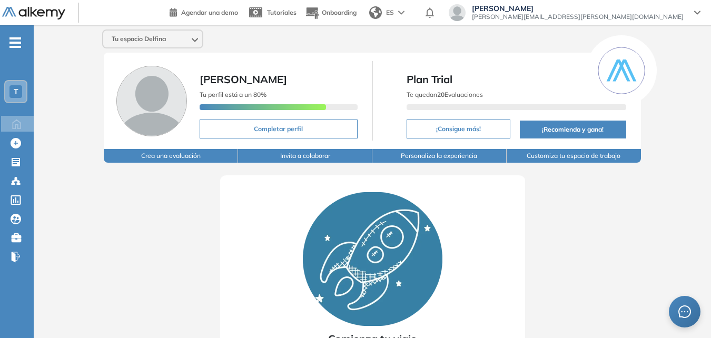
click at [13, 45] on span "-" at bounding box center [15, 41] width 12 height 8
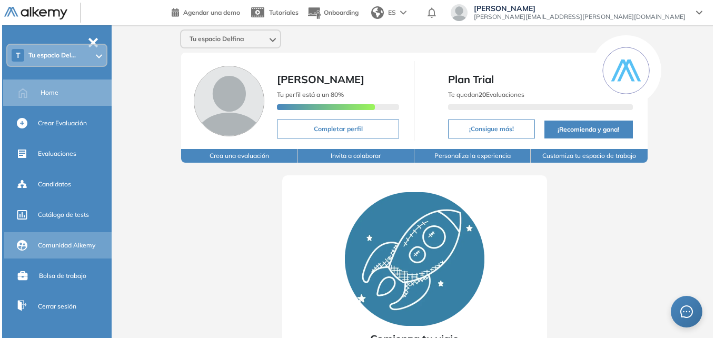
scroll to position [53, 0]
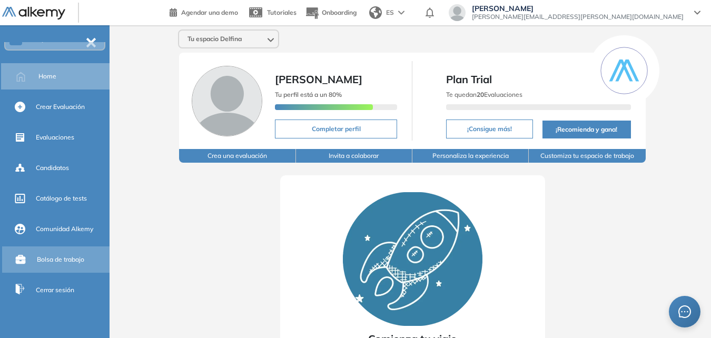
click at [46, 261] on span "Bolsa de trabajo" at bounding box center [60, 259] width 47 height 9
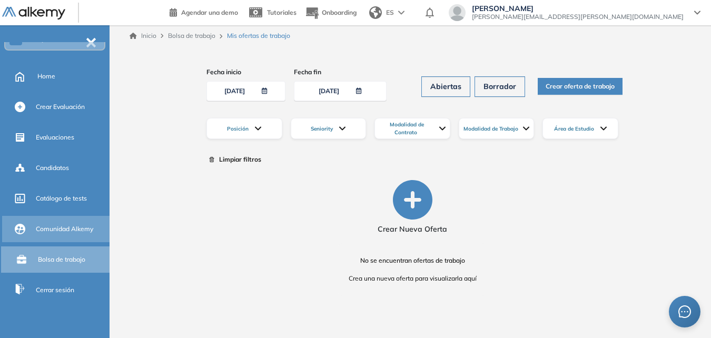
click at [61, 235] on div "Comunidad Alkemy" at bounding box center [72, 229] width 72 height 18
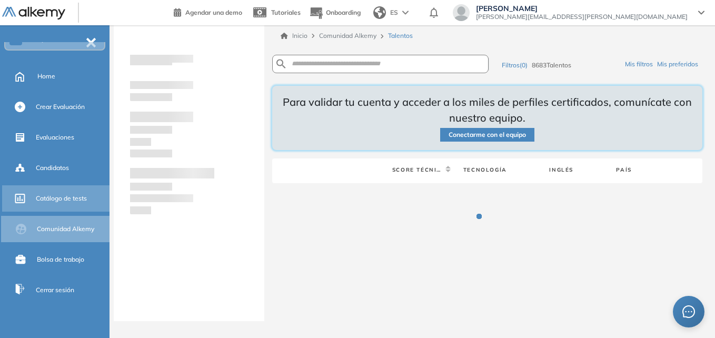
click at [58, 196] on span "Catálogo de tests" at bounding box center [61, 198] width 51 height 9
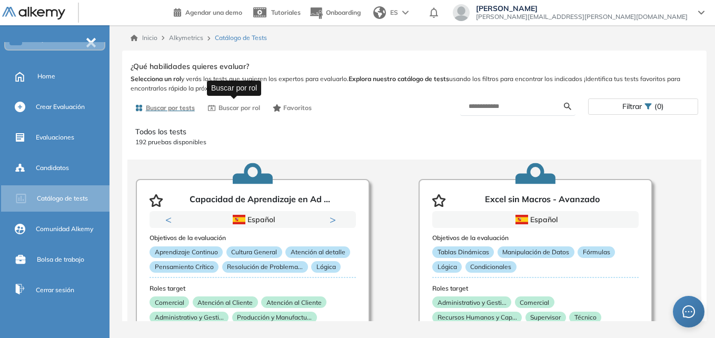
click at [226, 108] on span "Buscar por rol" at bounding box center [240, 107] width 42 height 9
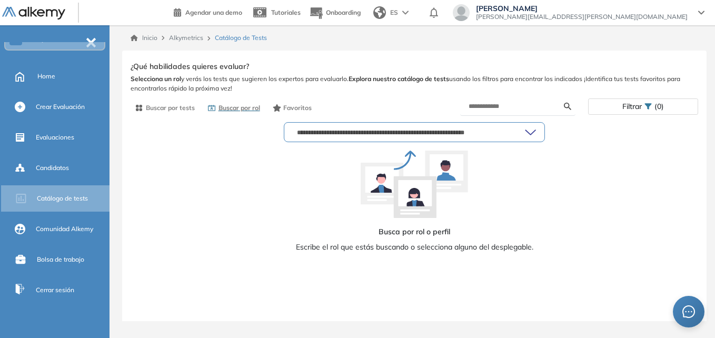
click at [309, 145] on div "Account manager Actualmente sin trabajo Administrador de Bases de datos (DBA) A…" at bounding box center [414, 132] width 261 height 28
click at [316, 134] on input "text" at bounding box center [409, 132] width 232 height 8
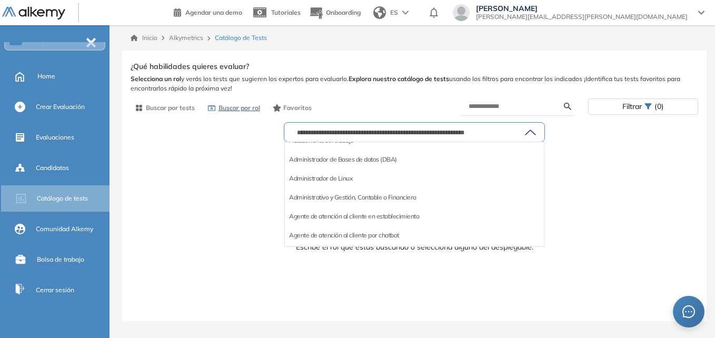
scroll to position [53, 0]
click at [336, 179] on li "Administrativo y Gestión, Contable o Financiero" at bounding box center [352, 179] width 127 height 11
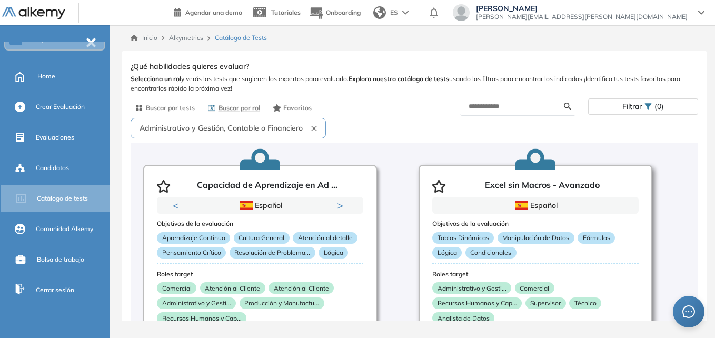
scroll to position [0, 0]
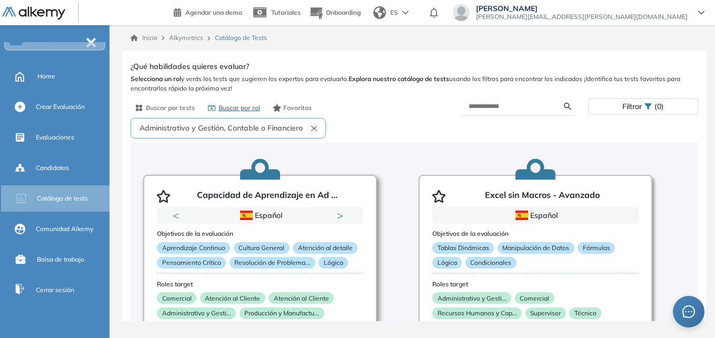
drag, startPoint x: 313, startPoint y: 191, endPoint x: 309, endPoint y: 187, distance: 6.0
click at [309, 187] on div "Capacidad de Aprendizaje en Ad ..." at bounding box center [260, 194] width 206 height 25
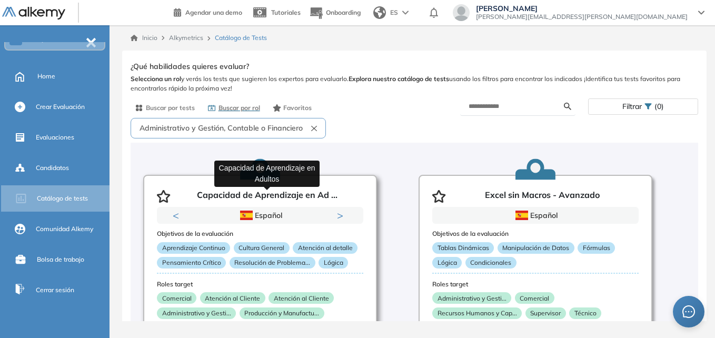
click at [315, 199] on p "Capacidad de Aprendizaje en Ad ..." at bounding box center [267, 196] width 141 height 13
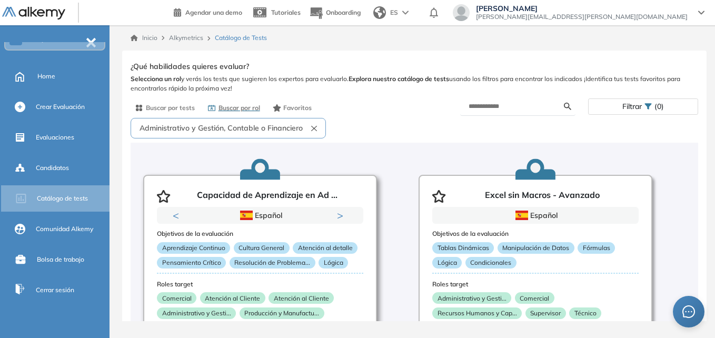
click at [354, 192] on div "Capacidad de Aprendizaje en Ad ..." at bounding box center [260, 194] width 206 height 25
click at [71, 159] on div "Candidatos" at bounding box center [57, 168] width 110 height 26
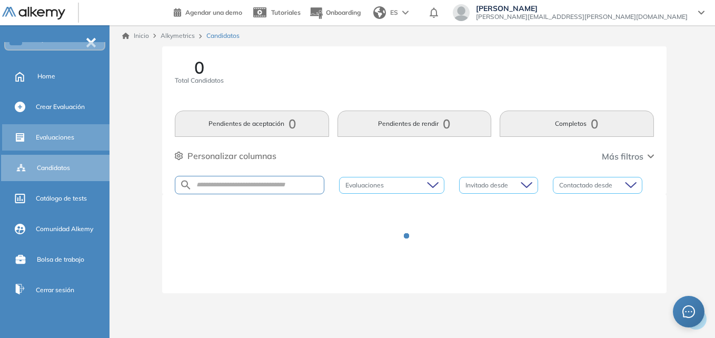
click at [66, 143] on div "Evaluaciones" at bounding box center [72, 138] width 72 height 18
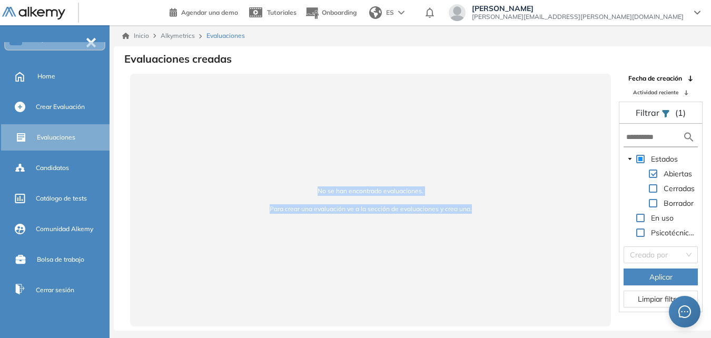
drag, startPoint x: 316, startPoint y: 190, endPoint x: 500, endPoint y: 213, distance: 185.9
click at [500, 213] on div "No se han encontrado evaluaciones. Para crear una evaluación ve a la sección de…" at bounding box center [370, 200] width 481 height 253
click at [500, 213] on span "Para crear una evaluación ve a la sección de evaluaciones y crea una." at bounding box center [371, 208] width 456 height 9
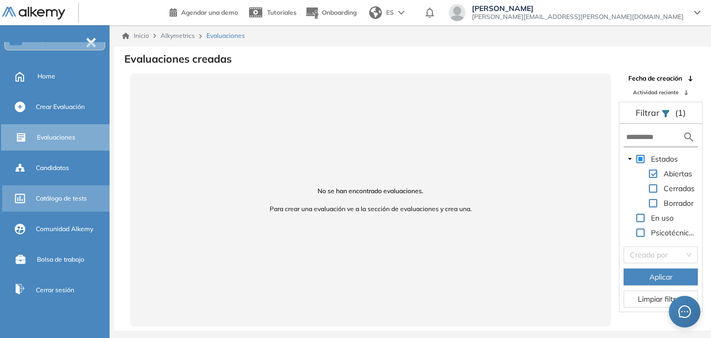
click at [38, 205] on div "Catálogo de tests" at bounding box center [72, 199] width 72 height 18
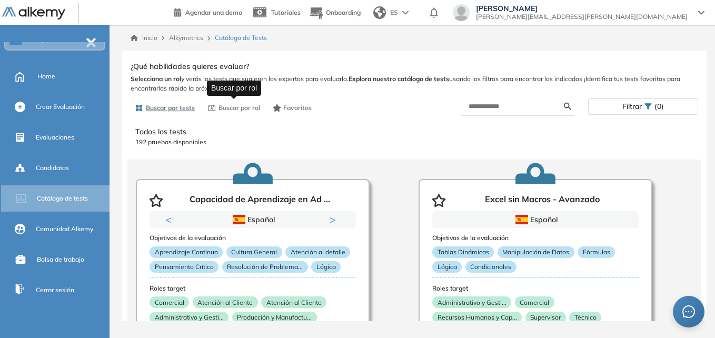
click at [243, 106] on span "Buscar por rol" at bounding box center [240, 107] width 42 height 9
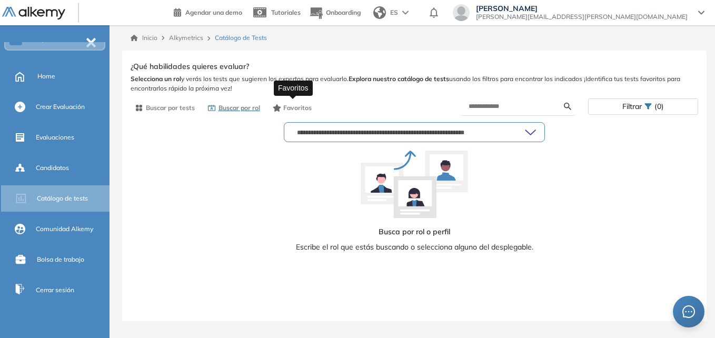
click at [281, 108] on icon "button" at bounding box center [277, 108] width 8 height 8
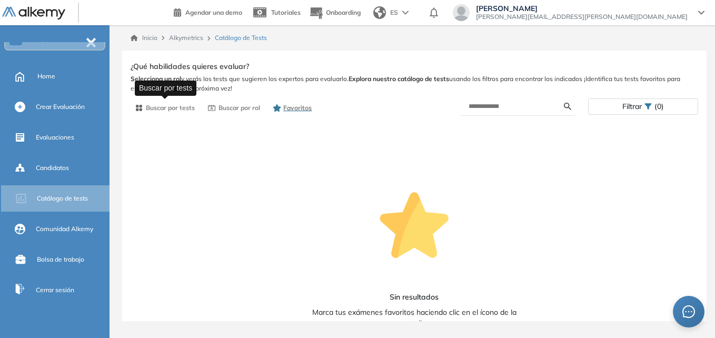
click at [183, 110] on span "Buscar por tests" at bounding box center [170, 107] width 49 height 9
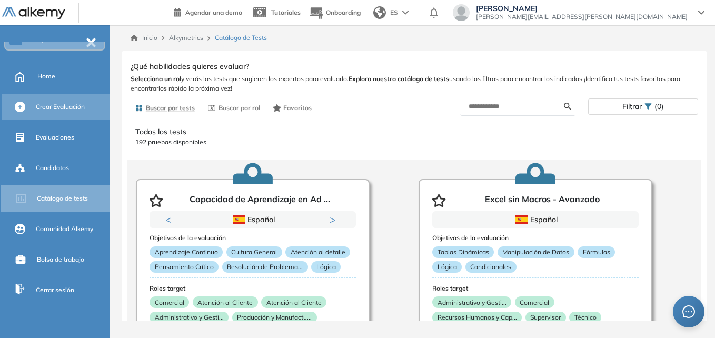
click at [62, 114] on div "Crear Evaluación" at bounding box center [72, 107] width 72 height 18
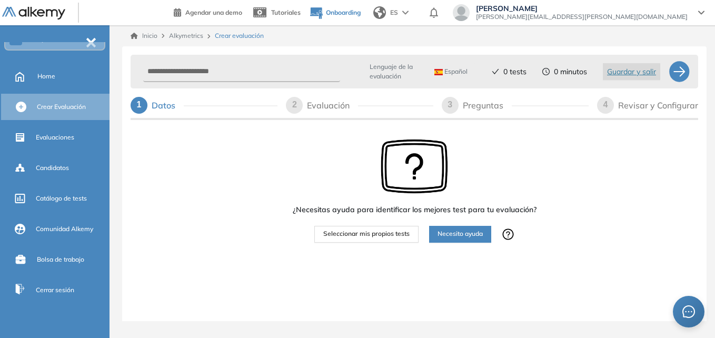
click at [361, 13] on span "Onboarding" at bounding box center [343, 12] width 35 height 8
click at [54, 151] on ul "T Tu espacio Del... Home Crear Evaluación Evaluaciones Candidatos Catálogo de t…" at bounding box center [55, 146] width 110 height 314
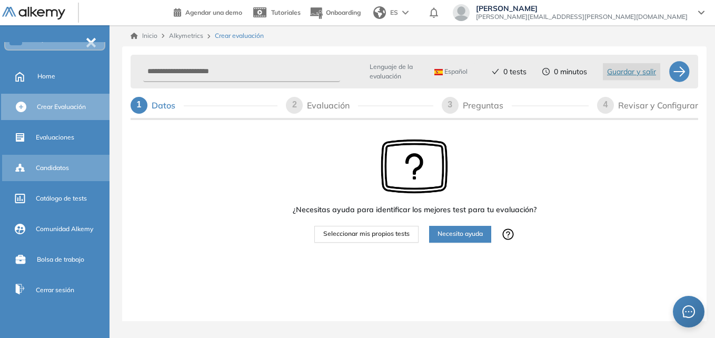
click at [59, 161] on div "Candidatos" at bounding box center [72, 168] width 72 height 18
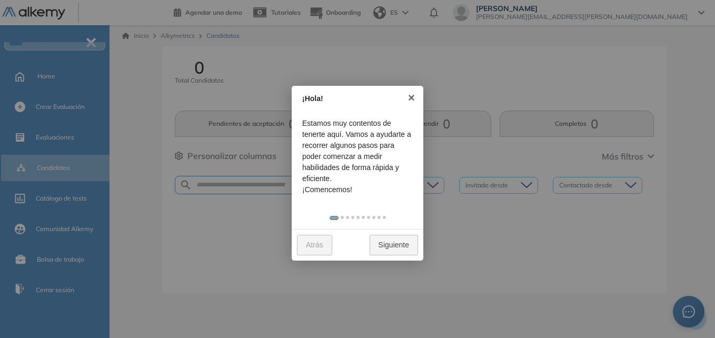
click at [400, 244] on link "Siguiente" at bounding box center [394, 245] width 48 height 21
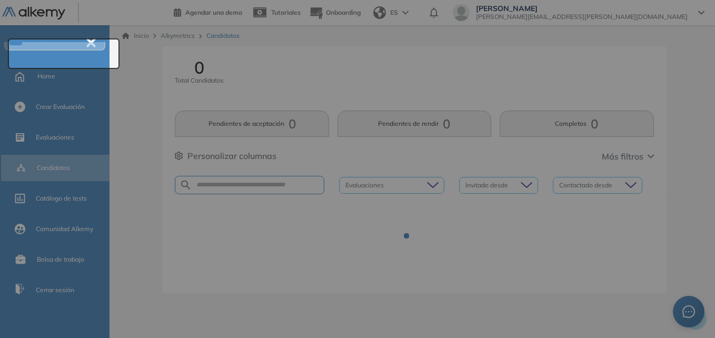
scroll to position [38, 0]
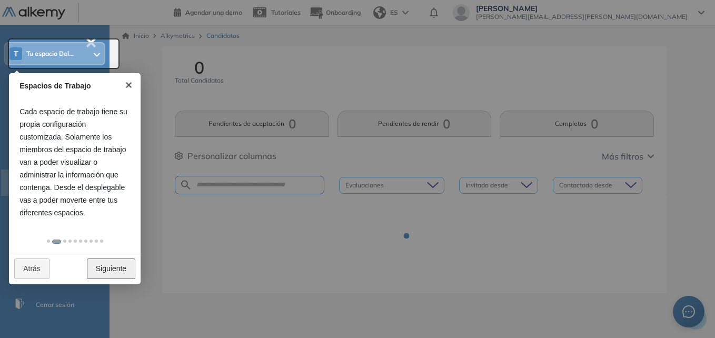
click at [112, 263] on link "Siguiente" at bounding box center [111, 269] width 48 height 21
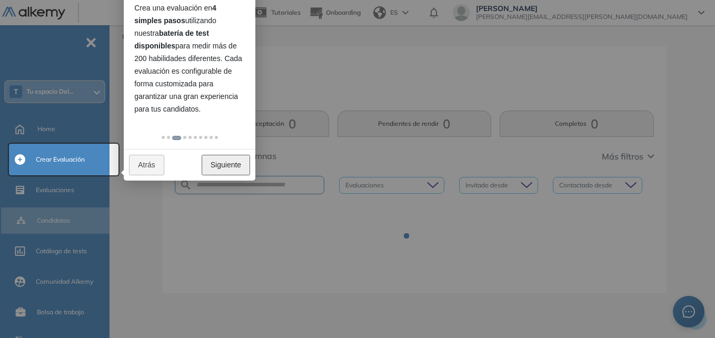
click at [228, 171] on link "Siguiente" at bounding box center [226, 165] width 48 height 21
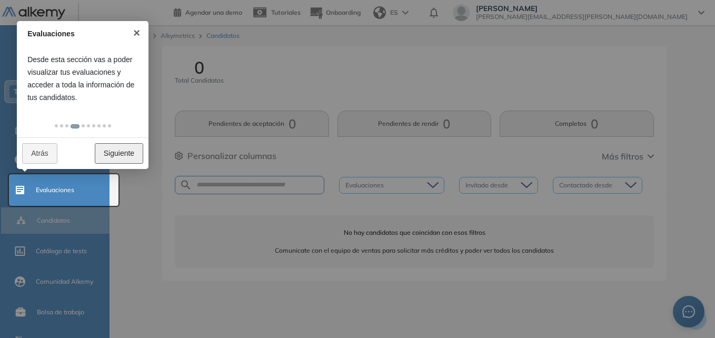
click at [104, 147] on link "Siguiente" at bounding box center [119, 153] width 48 height 21
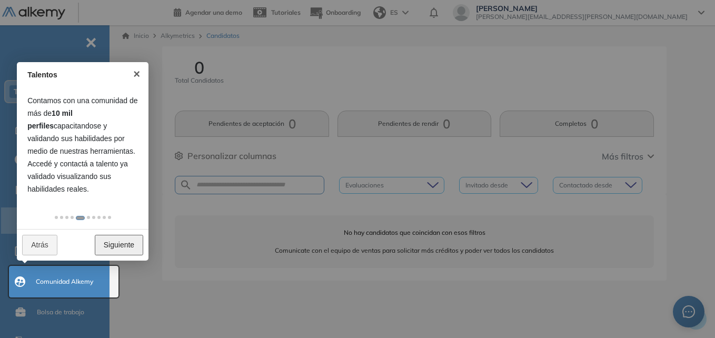
drag, startPoint x: 104, startPoint y: 248, endPoint x: 123, endPoint y: 258, distance: 21.0
click at [110, 251] on link "Siguiente" at bounding box center [119, 245] width 48 height 21
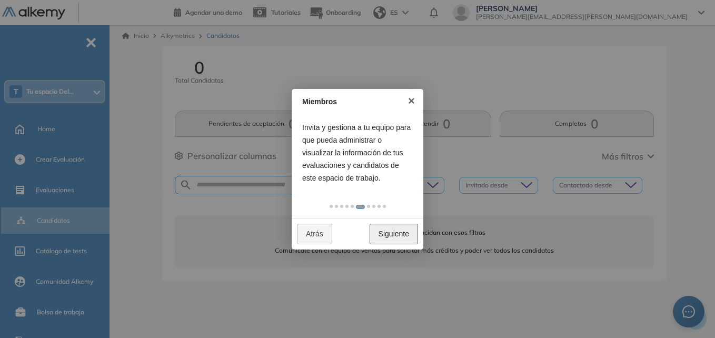
click at [370, 231] on link "Siguiente" at bounding box center [394, 234] width 48 height 21
click at [376, 234] on link "Siguiente" at bounding box center [394, 234] width 48 height 21
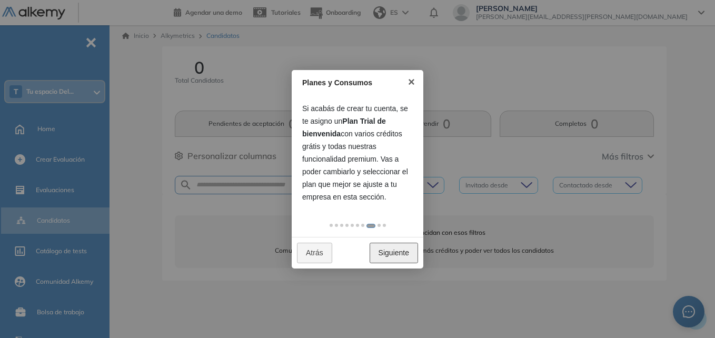
click at [408, 253] on link "Siguiente" at bounding box center [394, 253] width 48 height 21
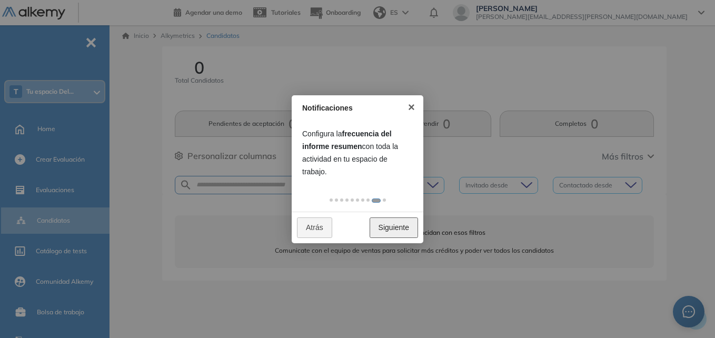
click at [395, 232] on link "Siguiente" at bounding box center [394, 228] width 48 height 21
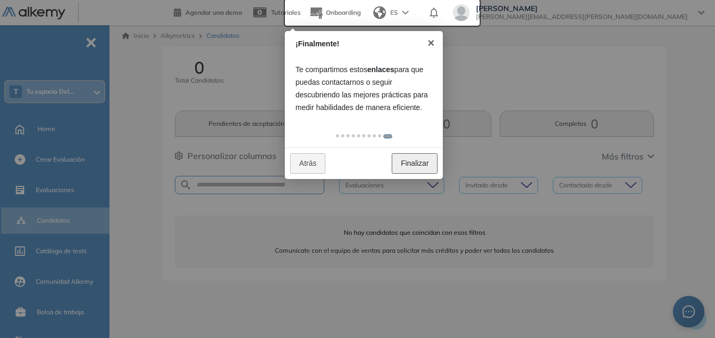
click at [413, 157] on link "Finalizar" at bounding box center [415, 163] width 46 height 21
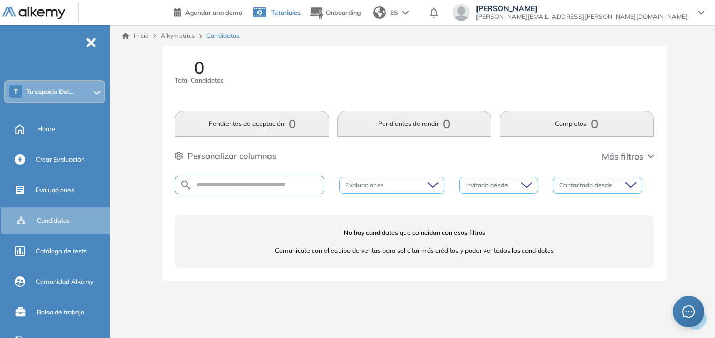
click at [269, 16] on icon at bounding box center [260, 14] width 18 height 23
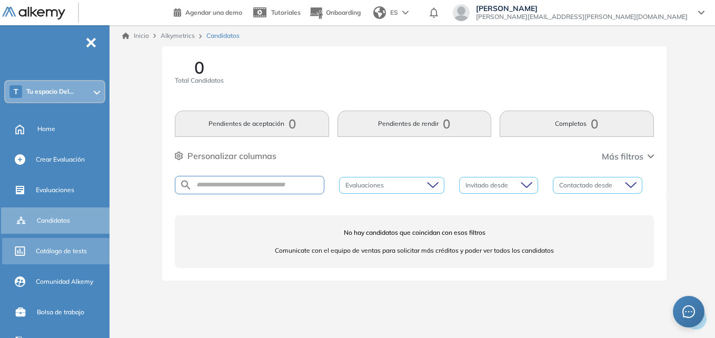
click at [64, 251] on span "Catálogo de tests" at bounding box center [61, 250] width 51 height 9
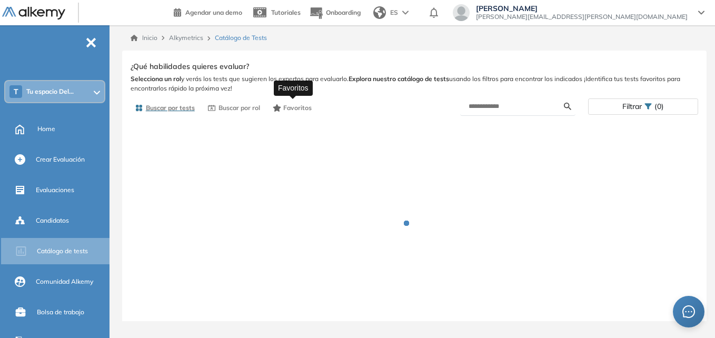
click at [304, 106] on span "Favoritos" at bounding box center [297, 107] width 28 height 9
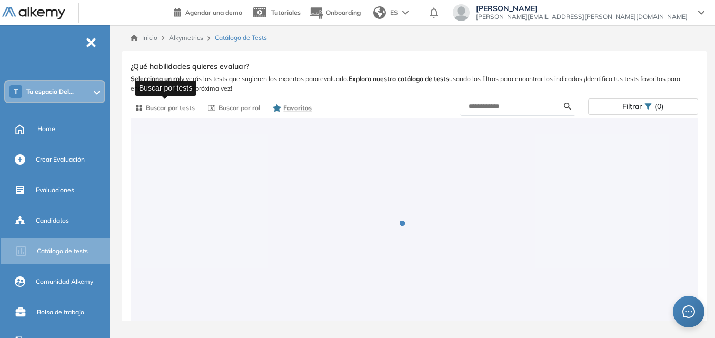
click at [188, 109] on span "Buscar por tests" at bounding box center [170, 107] width 49 height 9
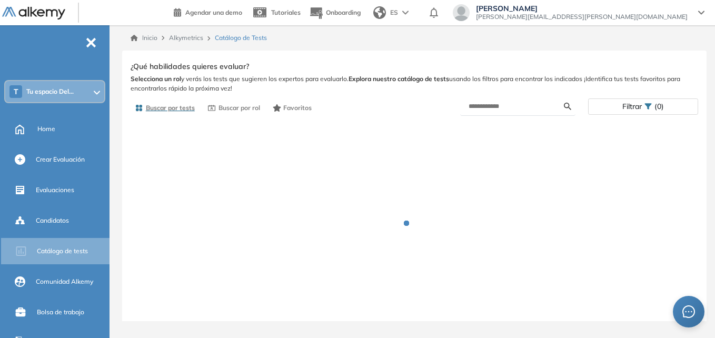
click at [587, 20] on div "Delfina Grassi [EMAIL_ADDRESS][PERSON_NAME][DOMAIN_NAME]" at bounding box center [582, 12] width 224 height 17
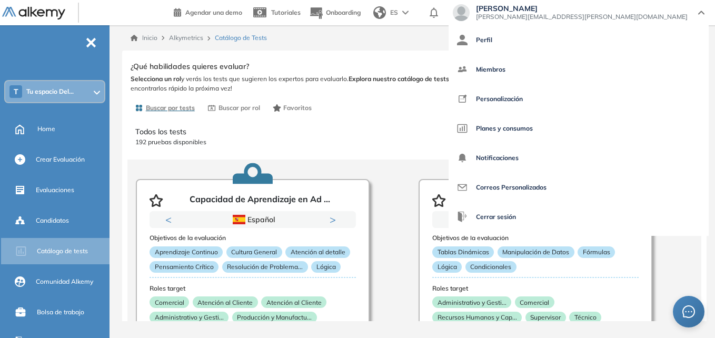
click at [586, 16] on div "Delfina Grassi [EMAIL_ADDRESS][PERSON_NAME][DOMAIN_NAME]" at bounding box center [582, 12] width 224 height 17
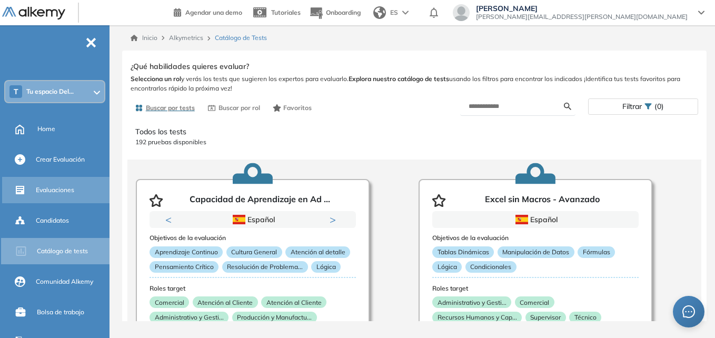
click at [36, 200] on div "Evaluaciones" at bounding box center [57, 190] width 110 height 26
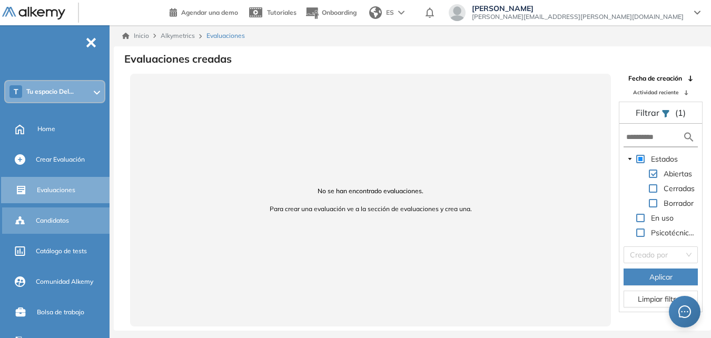
click at [38, 216] on span "Candidatos" at bounding box center [52, 220] width 33 height 9
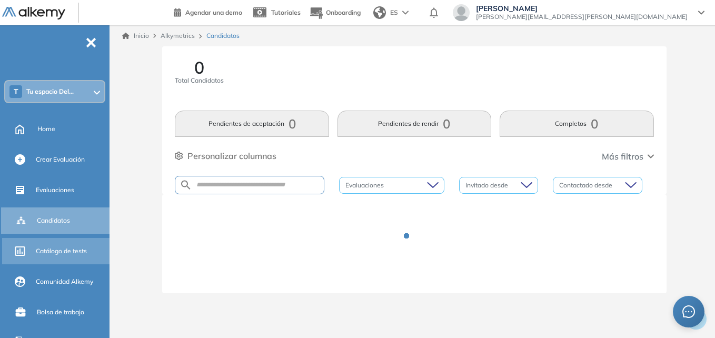
click at [48, 246] on span "Catálogo de tests" at bounding box center [61, 250] width 51 height 9
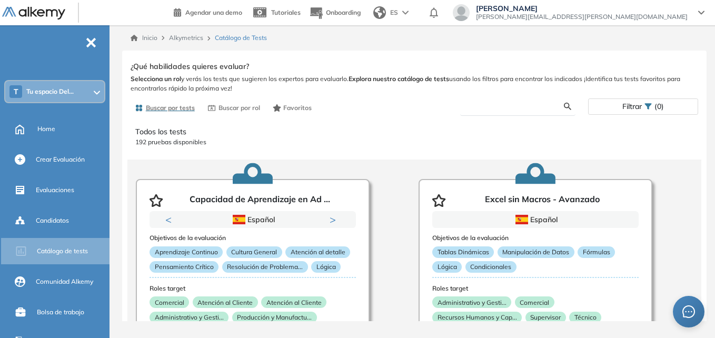
click at [546, 107] on input "text" at bounding box center [516, 106] width 95 height 9
type input "*********"
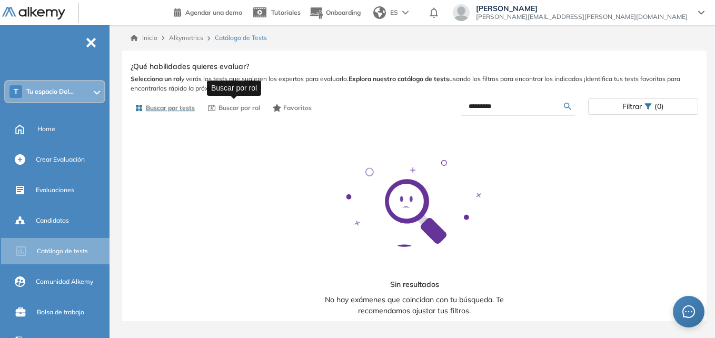
click at [222, 107] on span "Buscar por rol" at bounding box center [240, 107] width 42 height 9
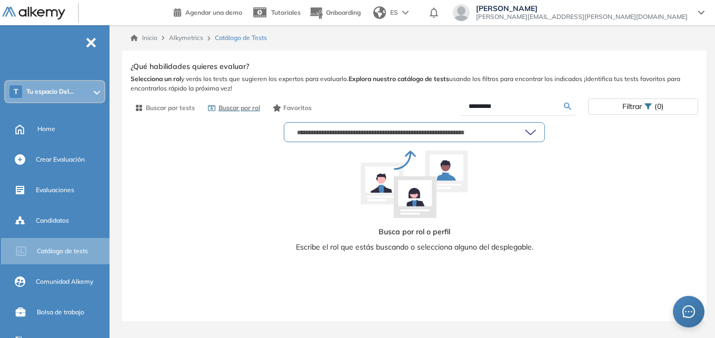
drag, startPoint x: 328, startPoint y: 128, endPoint x: 341, endPoint y: 134, distance: 14.4
click at [329, 128] on input "text" at bounding box center [409, 132] width 232 height 8
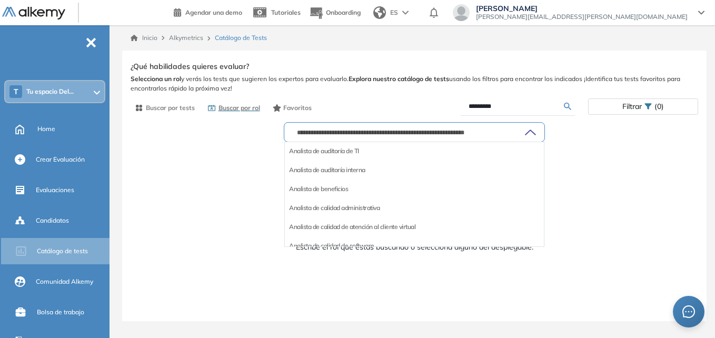
scroll to position [369, 0]
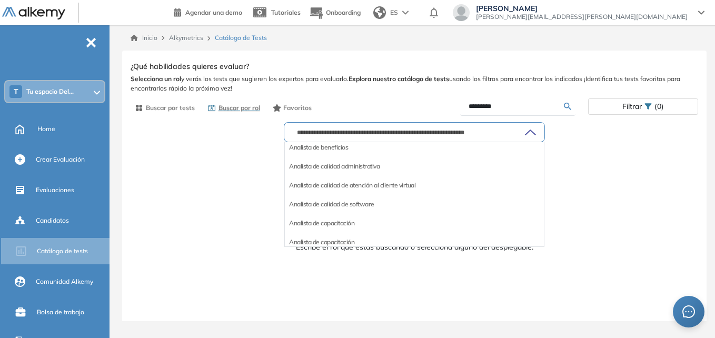
click at [358, 218] on div "Analista de capacitación" at bounding box center [414, 223] width 259 height 19
click at [346, 223] on li "Analista de capacitación" at bounding box center [321, 223] width 65 height 11
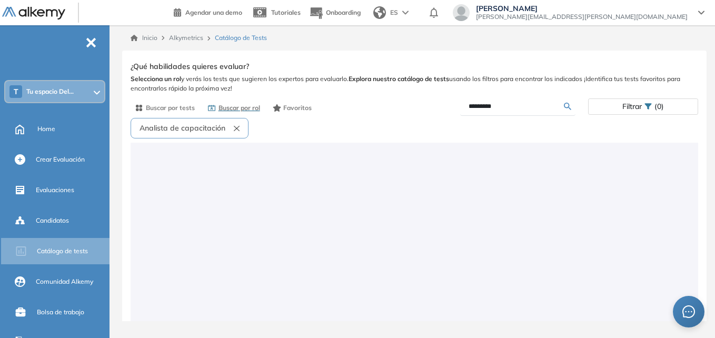
click at [270, 142] on div "Analista de capacitación" at bounding box center [415, 130] width 568 height 25
click at [295, 107] on span "Favoritos" at bounding box center [297, 107] width 28 height 9
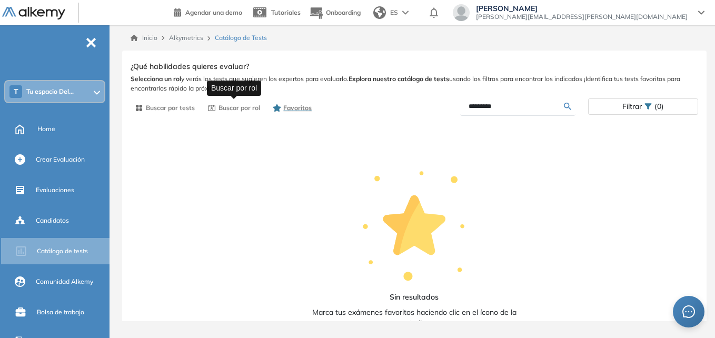
click at [247, 108] on span "Buscar por rol" at bounding box center [240, 107] width 42 height 9
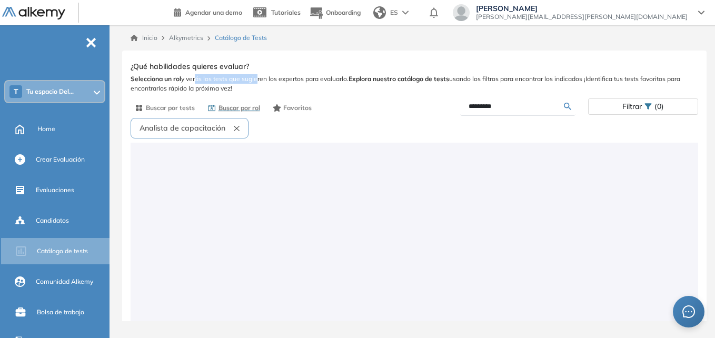
drag, startPoint x: 193, startPoint y: 82, endPoint x: 256, endPoint y: 80, distance: 62.7
click at [256, 80] on span "Selecciona un rol y verás los tests que sugieren los expertos para evaluarlo. E…" at bounding box center [415, 83] width 568 height 19
drag, startPoint x: 256, startPoint y: 80, endPoint x: 308, endPoint y: 88, distance: 52.9
click at [308, 88] on span "Selecciona un rol y verás los tests que sugieren los expertos para evaluarlo. E…" at bounding box center [415, 83] width 568 height 19
click at [363, 86] on span "Selecciona un rol y verás los tests que sugieren los expertos para evaluarlo. E…" at bounding box center [415, 83] width 568 height 19
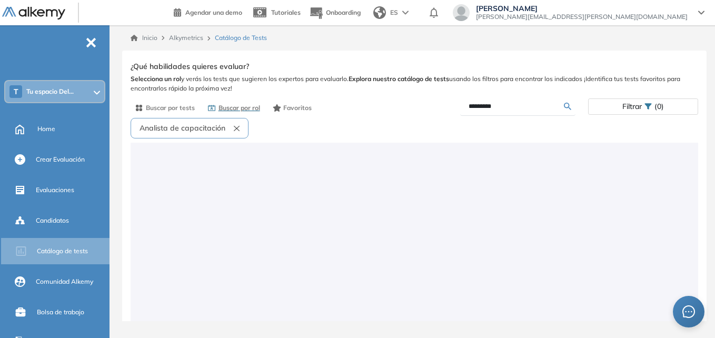
drag, startPoint x: 360, startPoint y: 77, endPoint x: 444, endPoint y: 86, distance: 84.2
click at [443, 87] on span "Selecciona un rol y verás los tests que sugieren los expertos para evaluarlo. E…" at bounding box center [415, 83] width 568 height 19
drag, startPoint x: 444, startPoint y: 86, endPoint x: 457, endPoint y: 82, distance: 13.7
click at [455, 83] on span "Selecciona un rol y verás los tests que sugieren los expertos para evaluarlo. E…" at bounding box center [415, 83] width 568 height 19
click at [490, 84] on span "Selecciona un rol y verás los tests que sugieren los expertos para evaluarlo. E…" at bounding box center [415, 83] width 568 height 19
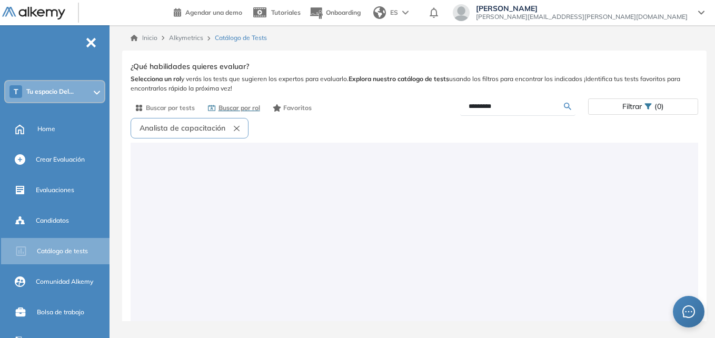
click at [506, 78] on span "Selecciona un rol y verás los tests que sugieren los expertos para evaluarlo. E…" at bounding box center [415, 83] width 568 height 19
click at [626, 101] on span "Filtrar" at bounding box center [632, 106] width 19 height 15
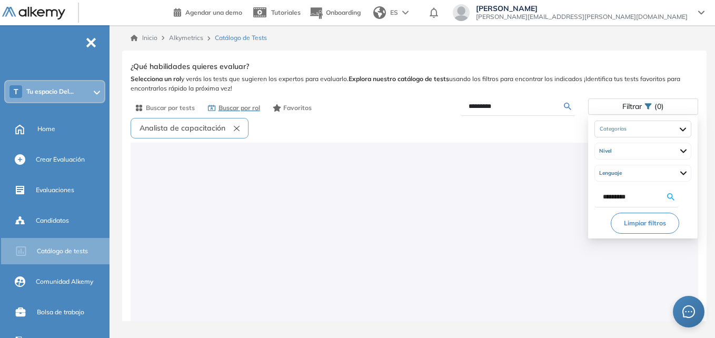
drag, startPoint x: 626, startPoint y: 102, endPoint x: 587, endPoint y: 100, distance: 39.0
click at [626, 103] on span "Filtrar" at bounding box center [632, 106] width 19 height 15
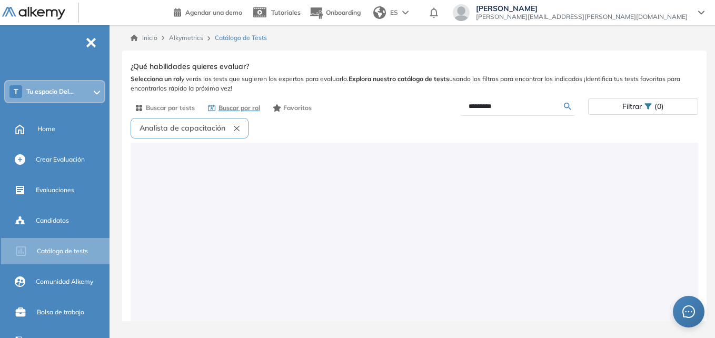
click at [529, 90] on span "Selecciona un rol y verás los tests que sugieren los expertos para evaluarlo. E…" at bounding box center [415, 83] width 568 height 19
click at [459, 74] on div "Ver preguntas de muestra Demo Experiencia Starter Validado undefined minutos Pr…" at bounding box center [415, 199] width 568 height 280
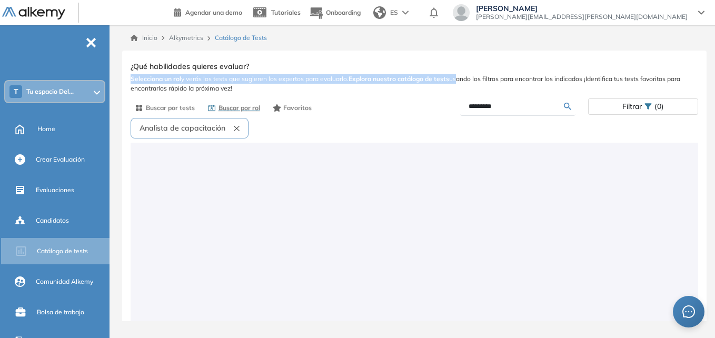
click at [240, 127] on button "Analista de capacitación" at bounding box center [190, 128] width 118 height 21
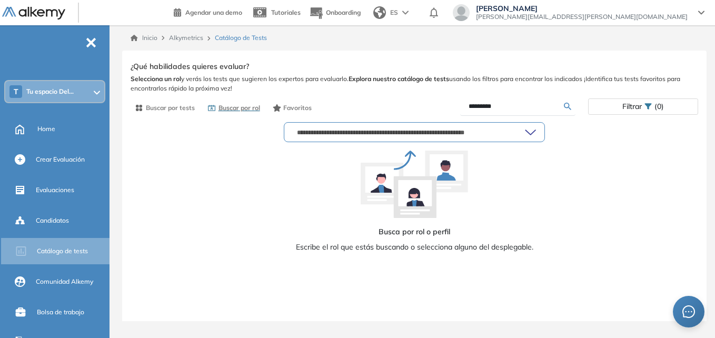
click at [531, 110] on input "*********" at bounding box center [516, 106] width 95 height 9
drag, startPoint x: 495, startPoint y: 112, endPoint x: 434, endPoint y: 104, distance: 61.6
click at [434, 104] on div "*********" at bounding box center [502, 106] width 174 height 18
click at [435, 134] on input "text" at bounding box center [409, 132] width 232 height 8
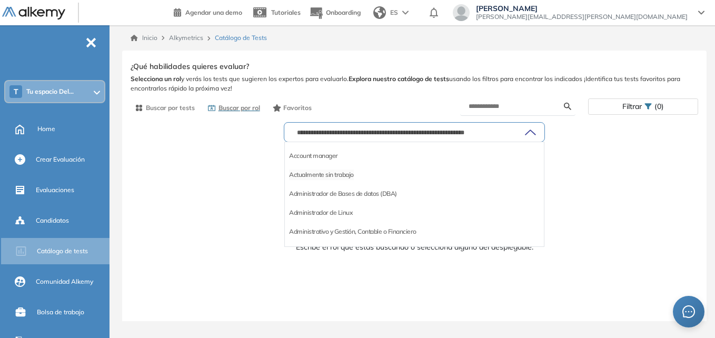
click at [341, 175] on li "Actualmente sin trabajo" at bounding box center [321, 175] width 65 height 11
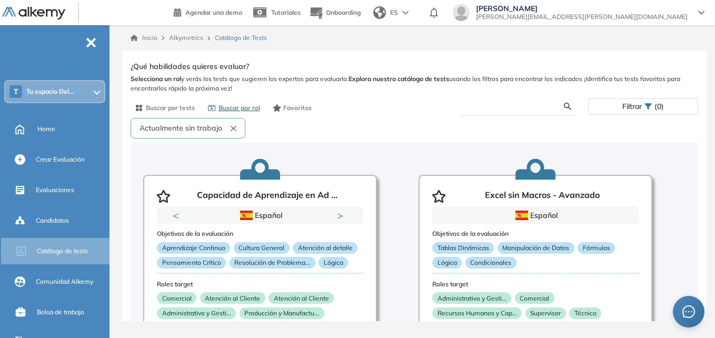
click at [515, 105] on input "text" at bounding box center [516, 106] width 95 height 9
click at [467, 110] on form at bounding box center [517, 106] width 115 height 18
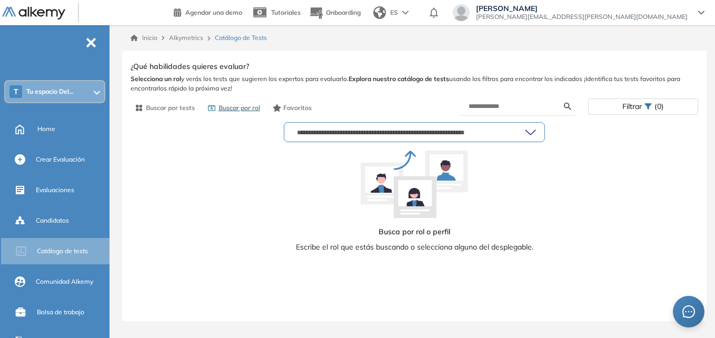
click at [401, 134] on input "text" at bounding box center [409, 132] width 232 height 8
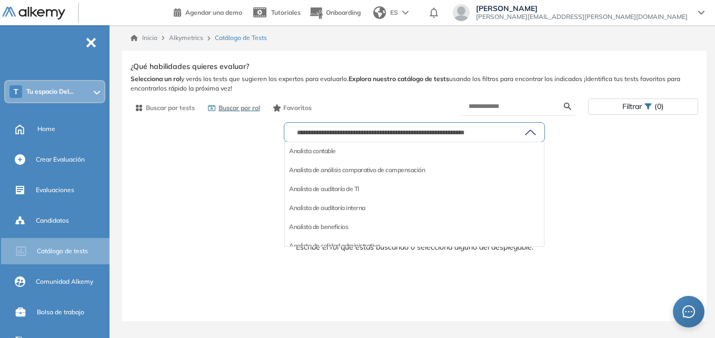
scroll to position [316, 0]
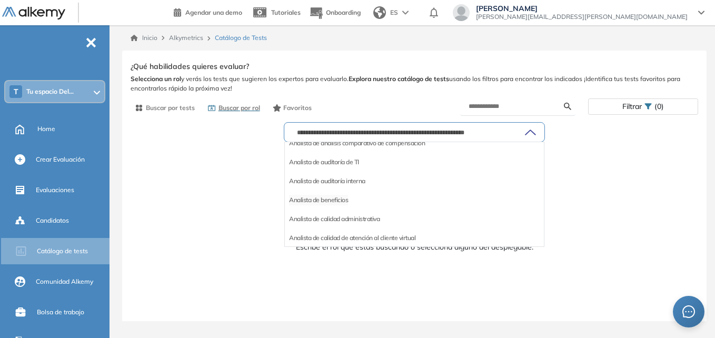
click at [334, 201] on li "Analista de beneficios" at bounding box center [318, 200] width 59 height 11
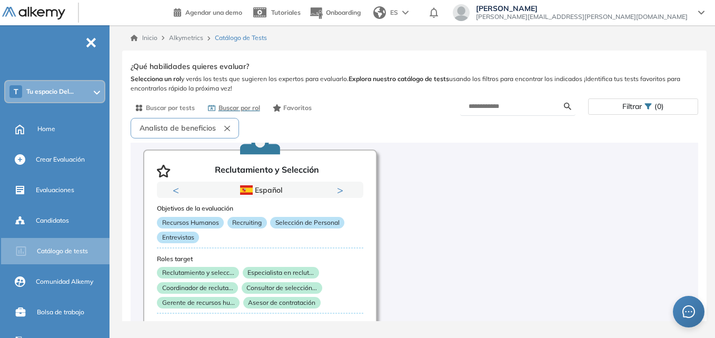
scroll to position [245, 0]
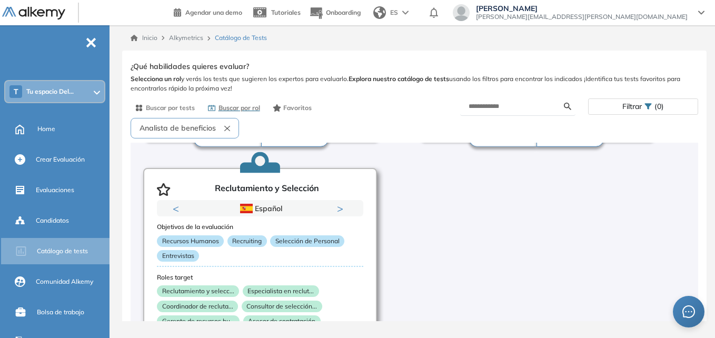
click at [343, 205] on button "Next" at bounding box center [342, 208] width 11 height 11
click at [339, 206] on button "Next" at bounding box center [342, 208] width 11 height 11
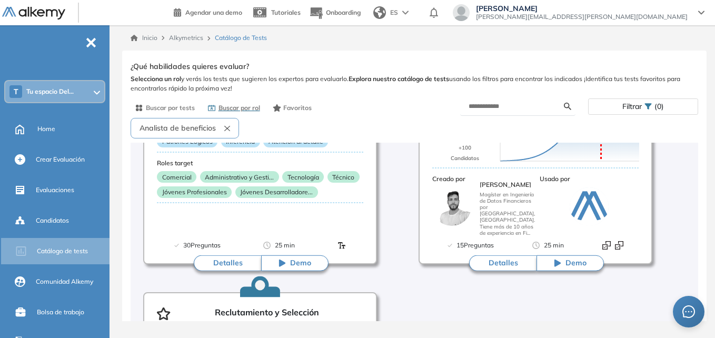
scroll to position [0, 0]
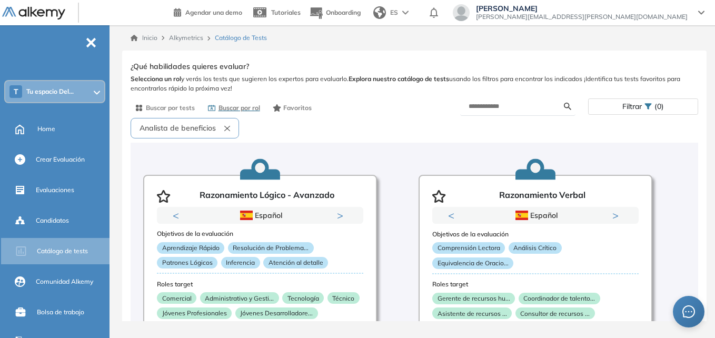
click at [497, 115] on form at bounding box center [517, 106] width 115 height 18
click at [496, 113] on form at bounding box center [517, 106] width 115 height 18
click at [496, 110] on input "text" at bounding box center [516, 106] width 95 height 9
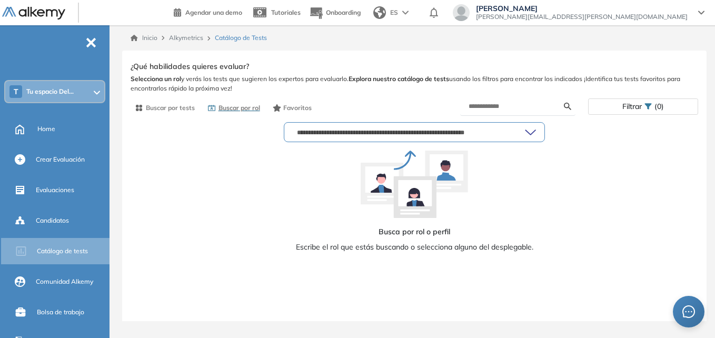
click at [362, 122] on div "Account manager Actualmente sin trabajo Administrador de Bases de datos (DBA) A…" at bounding box center [414, 132] width 261 height 28
click at [361, 127] on div at bounding box center [414, 132] width 260 height 19
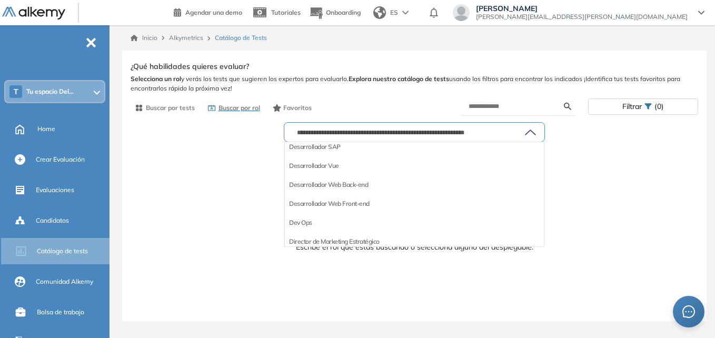
scroll to position [4056, 0]
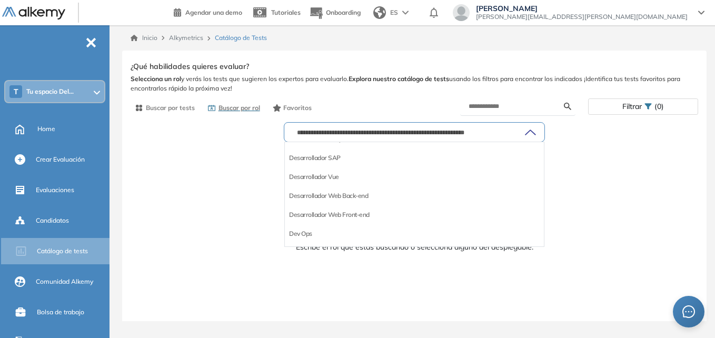
click at [315, 147] on div "Desarrollador Ruby" at bounding box center [414, 139] width 259 height 19
click at [315, 156] on li "Desarrollador SAP" at bounding box center [315, 158] width 52 height 11
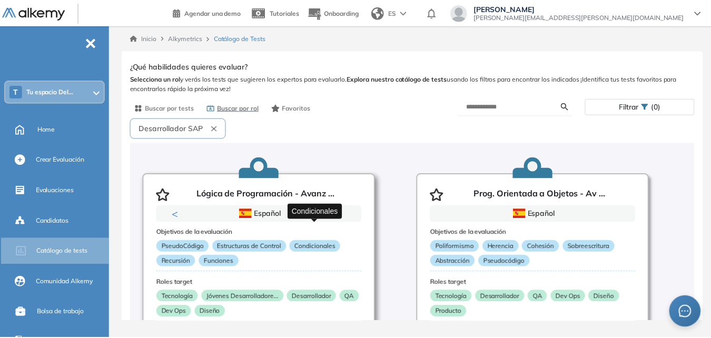
scroll to position [0, 0]
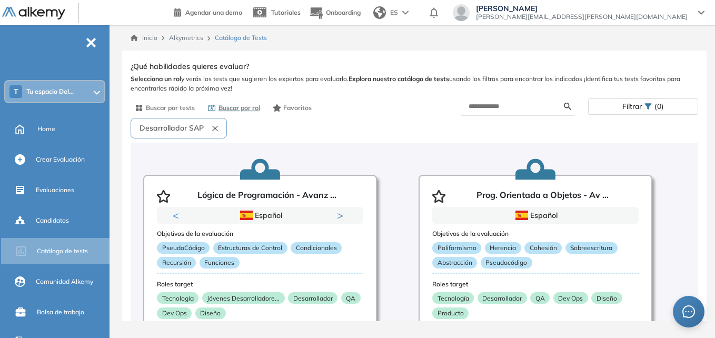
click at [211, 133] on button "Desarrollador SAP" at bounding box center [179, 128] width 96 height 21
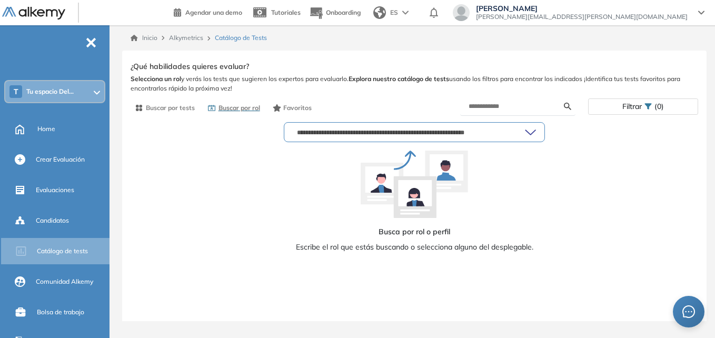
click at [309, 97] on div "Ver preguntas de muestra Demo Experiencia Starter Validado undefined minutos Pr…" at bounding box center [415, 218] width 568 height 318
click at [309, 104] on span "Favoritos" at bounding box center [297, 107] width 28 height 9
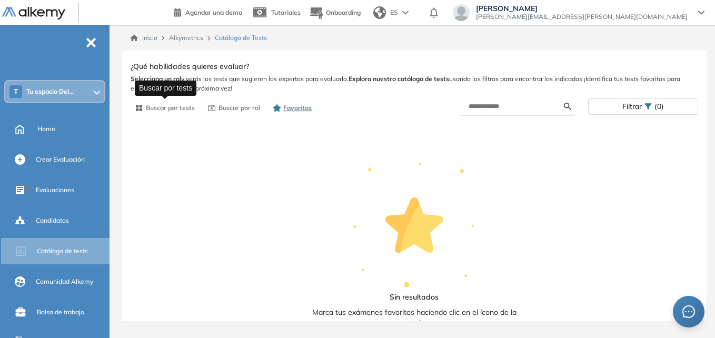
click at [146, 108] on span "Buscar por tests" at bounding box center [170, 107] width 49 height 9
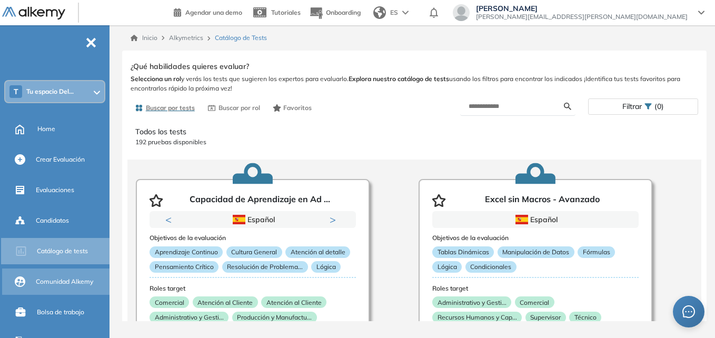
click at [56, 277] on div "Comunidad Alkemy" at bounding box center [72, 282] width 72 height 18
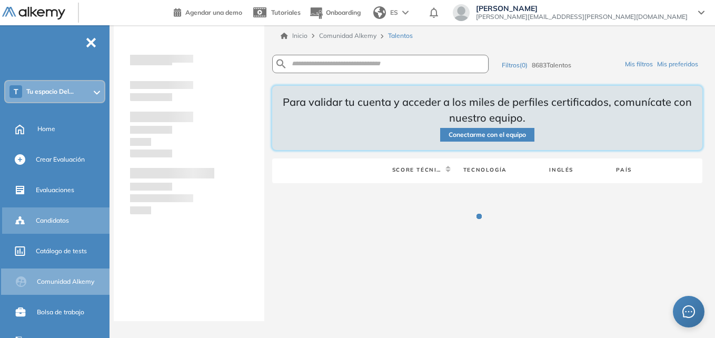
click at [65, 220] on span "Candidatos" at bounding box center [52, 220] width 33 height 9
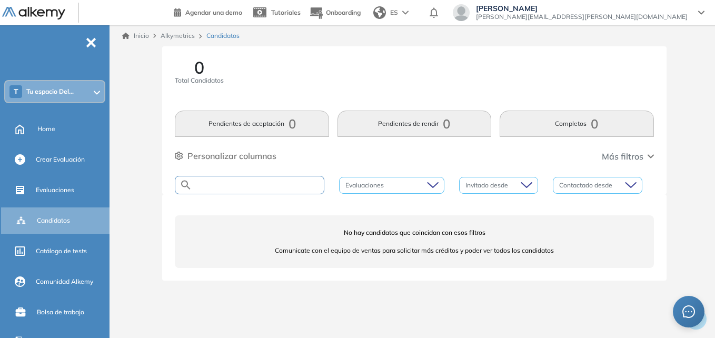
drag, startPoint x: 293, startPoint y: 184, endPoint x: 311, endPoint y: 180, distance: 18.4
click at [293, 184] on input "text" at bounding box center [258, 185] width 132 height 8
click at [369, 172] on div "0 Total Candidatos Pendientes de aceptación 0 Pendientes de rendir 0 Completos …" at bounding box center [414, 120] width 504 height 148
click at [377, 182] on div at bounding box center [387, 185] width 90 height 13
click at [399, 184] on div at bounding box center [387, 185] width 90 height 13
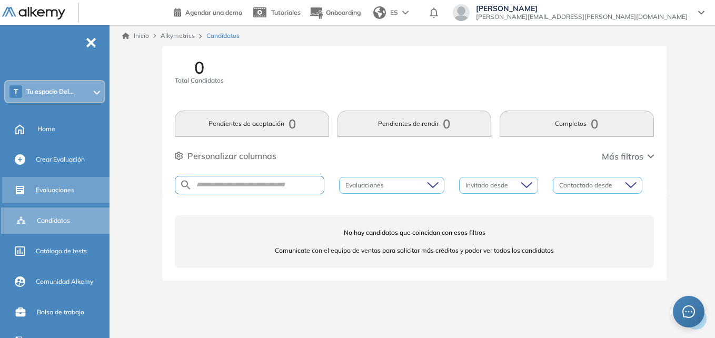
click at [84, 179] on div "Evaluaciones" at bounding box center [57, 190] width 110 height 26
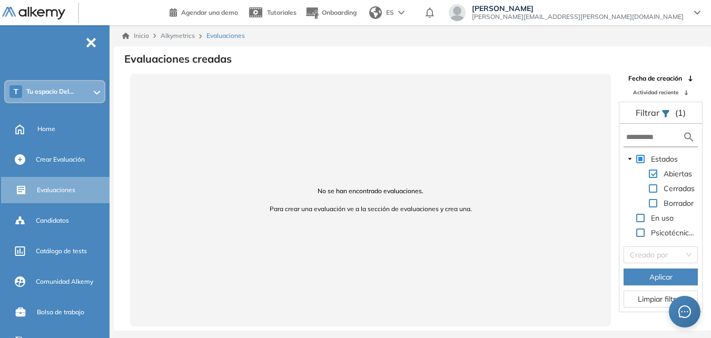
click at [655, 172] on span at bounding box center [653, 174] width 8 height 8
click at [648, 186] on span at bounding box center [642, 188] width 13 height 13
drag, startPoint x: 653, startPoint y: 181, endPoint x: 652, endPoint y: 186, distance: 5.8
click at [653, 181] on div "Abiertas" at bounding box center [659, 174] width 71 height 15
click at [652, 192] on span at bounding box center [653, 188] width 8 height 8
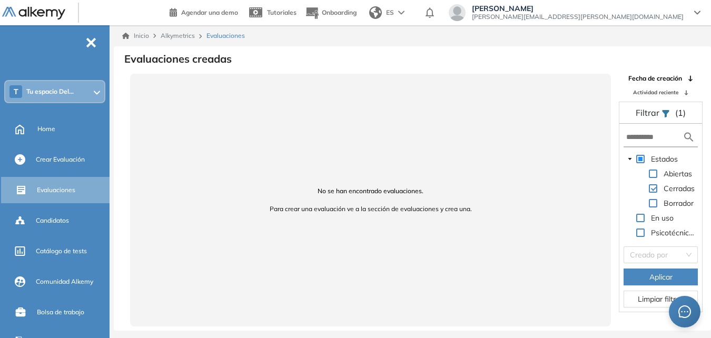
click at [650, 180] on div "Abiertas" at bounding box center [659, 174] width 71 height 15
click at [653, 186] on span at bounding box center [653, 188] width 8 height 8
click at [62, 146] on ul "T Tu espacio Del... Home Crear Evaluación Evaluaciones Candidatos Catálogo de t…" at bounding box center [55, 199] width 110 height 314
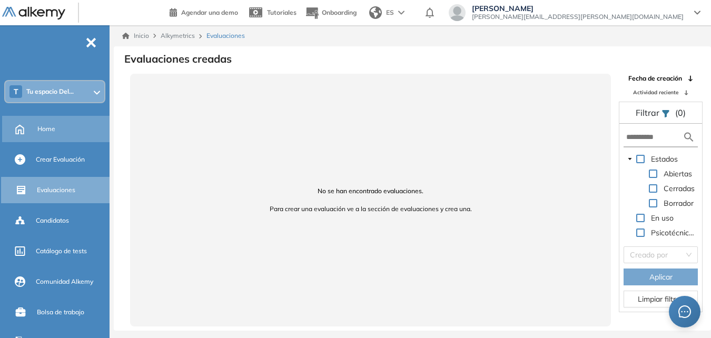
click at [60, 126] on div "Home" at bounding box center [72, 129] width 70 height 18
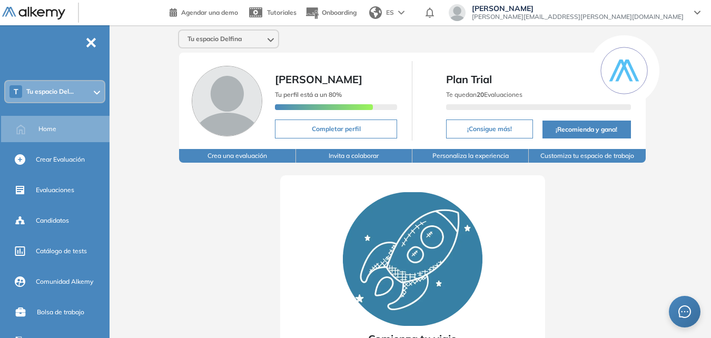
click at [338, 134] on button "Completar perfil" at bounding box center [336, 129] width 122 height 19
select select "**"
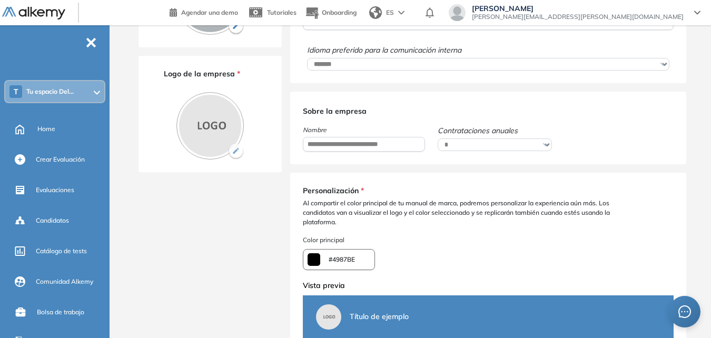
scroll to position [203, 0]
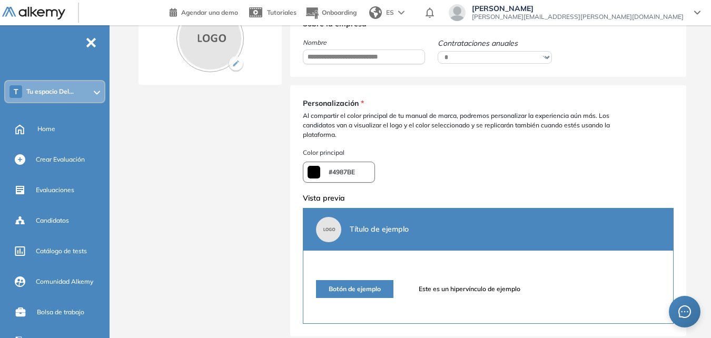
click at [321, 172] on div "¿Quieres modificar el color de la empresa? Al modificar el color se verá afecta…" at bounding box center [339, 172] width 72 height 21
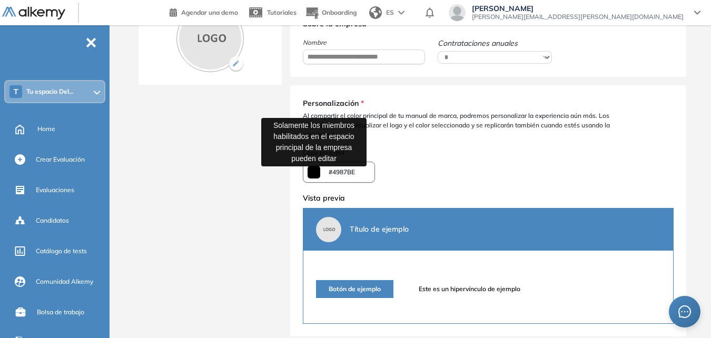
type input "*******"
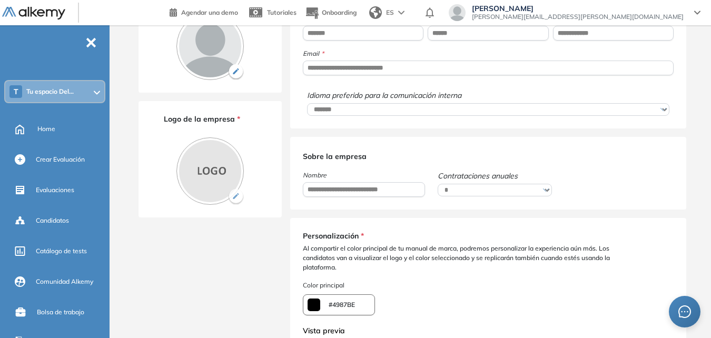
scroll to position [0, 0]
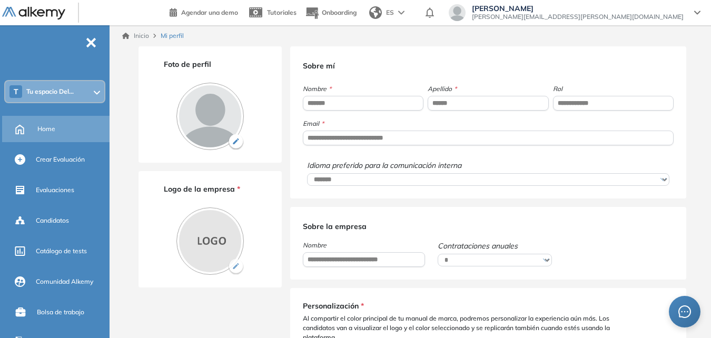
click at [53, 133] on span "Home" at bounding box center [46, 128] width 18 height 9
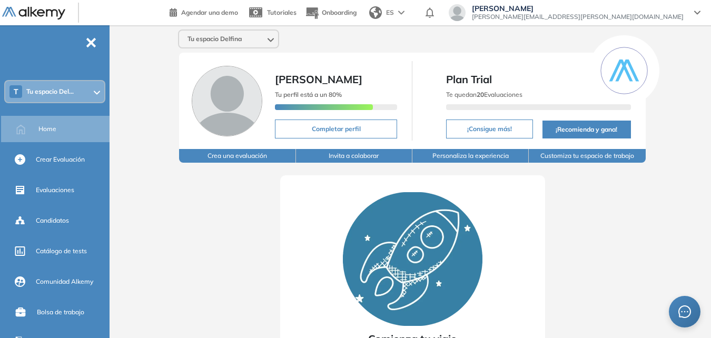
click at [382, 14] on img at bounding box center [375, 12] width 13 height 13
click at [382, 13] on img at bounding box center [375, 12] width 13 height 13
click at [434, 13] on icon at bounding box center [430, 12] width 8 height 11
click at [438, 9] on div at bounding box center [429, 12] width 17 height 19
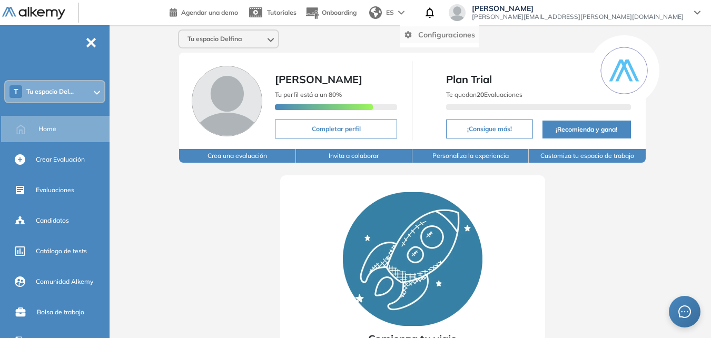
drag, startPoint x: 541, startPoint y: 14, endPoint x: 546, endPoint y: 40, distance: 25.6
click at [479, 40] on li "Configuraciones" at bounding box center [439, 34] width 79 height 17
click at [475, 38] on link "Configuraciones" at bounding box center [440, 34] width 71 height 9
